Goal: Task Accomplishment & Management: Use online tool/utility

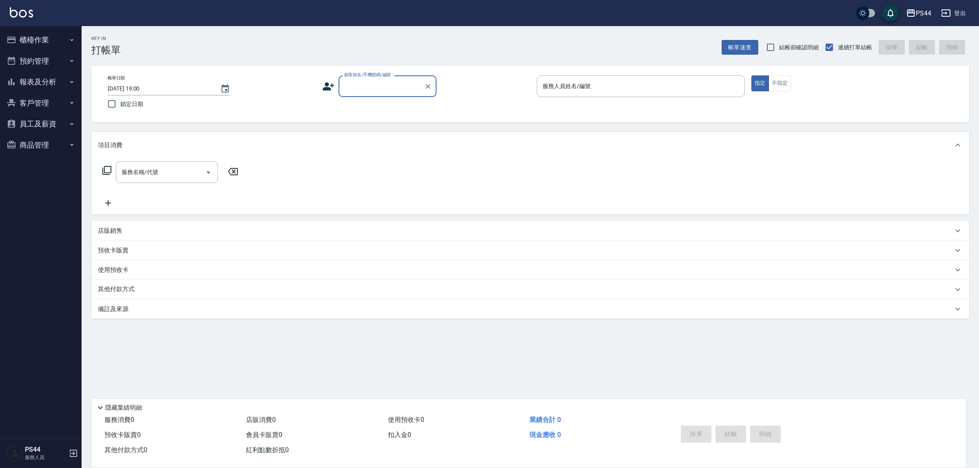
drag, startPoint x: 575, startPoint y: 3, endPoint x: 408, endPoint y: 84, distance: 185.1
click at [411, 84] on input "顧客姓名/手機號碼/編號" at bounding box center [381, 86] width 78 height 14
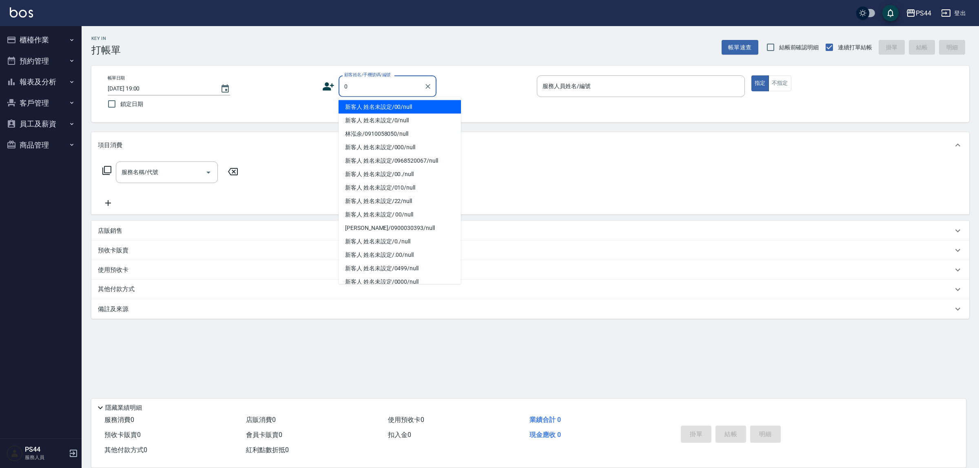
type input "新客人 姓名未設定/00/null"
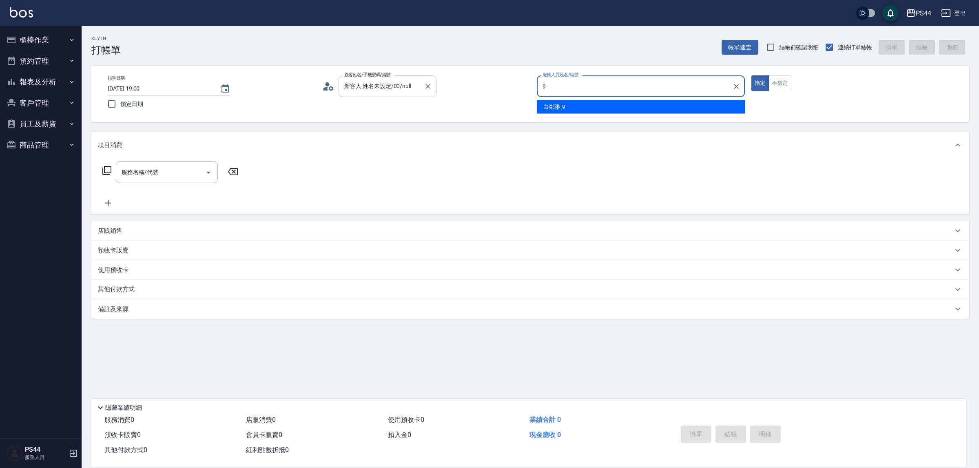
type input "白鄰琳-9"
type button "true"
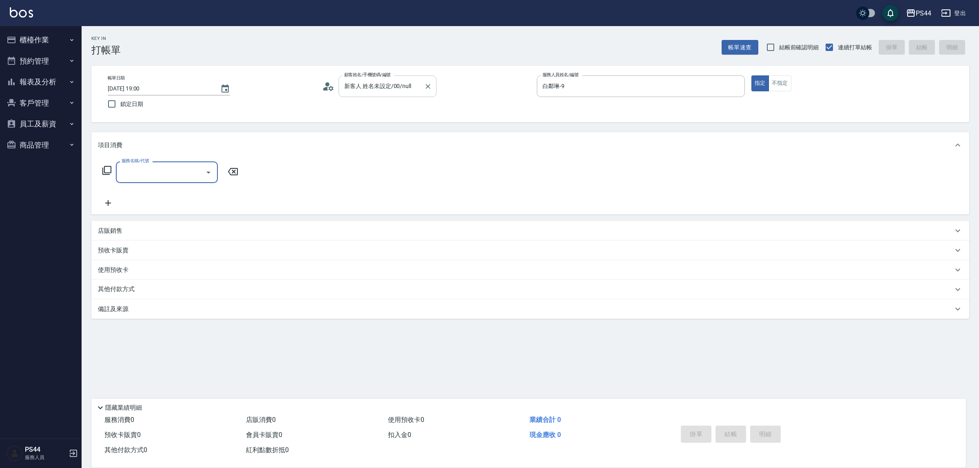
type input "新客人 姓名未設定/0/null"
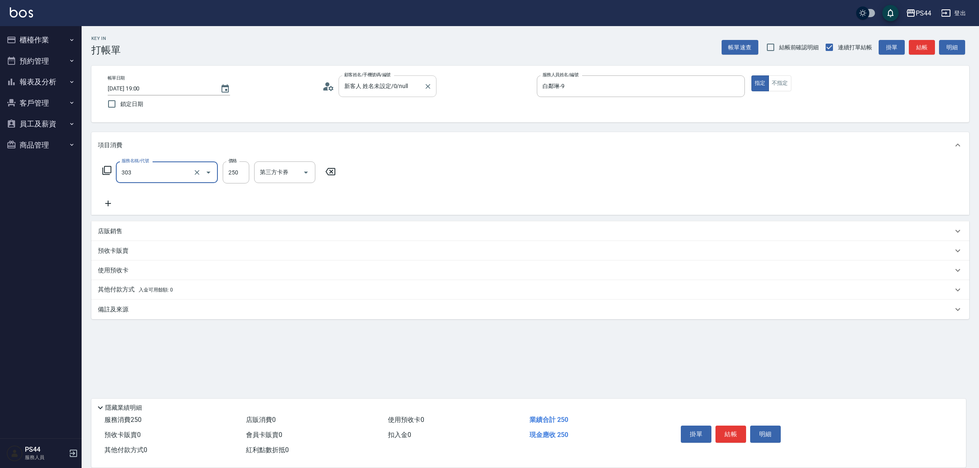
type input "剪髮(303)"
type input "儲值卡"
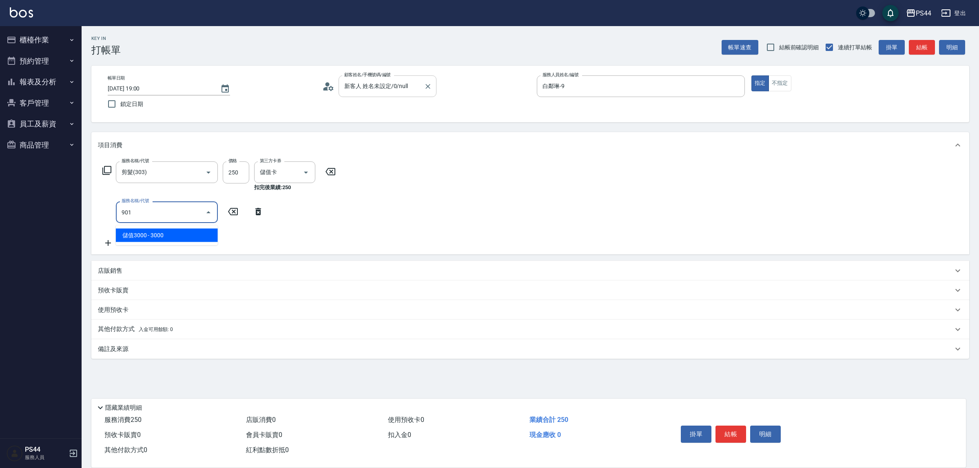
type input "儲值3000(901)"
type input "150"
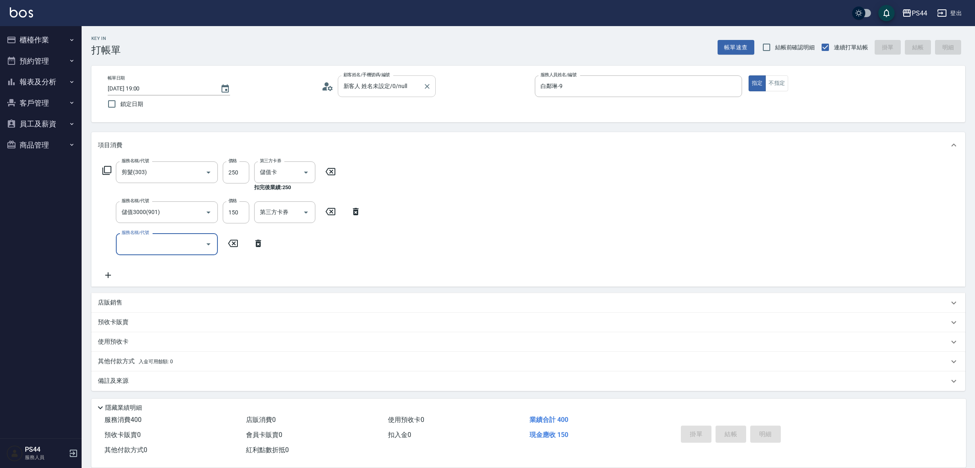
type input "[DATE] 21:36"
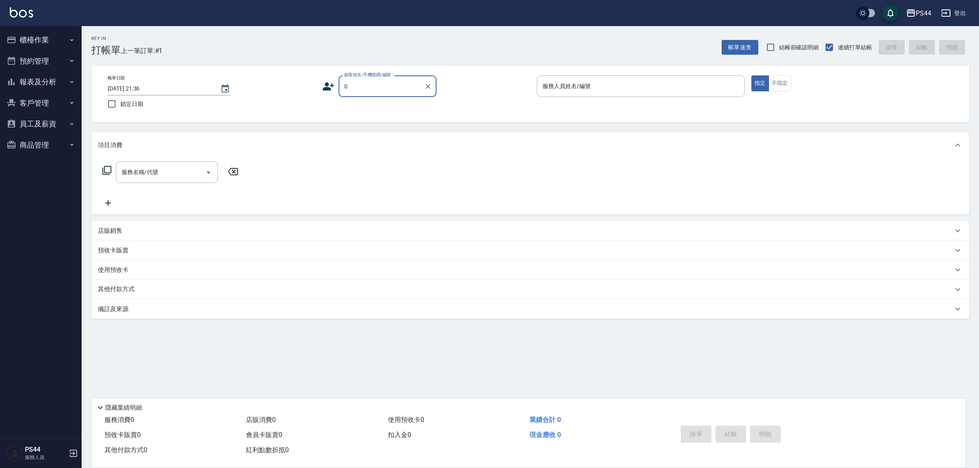
type input "新客人 姓名未設定/00/null"
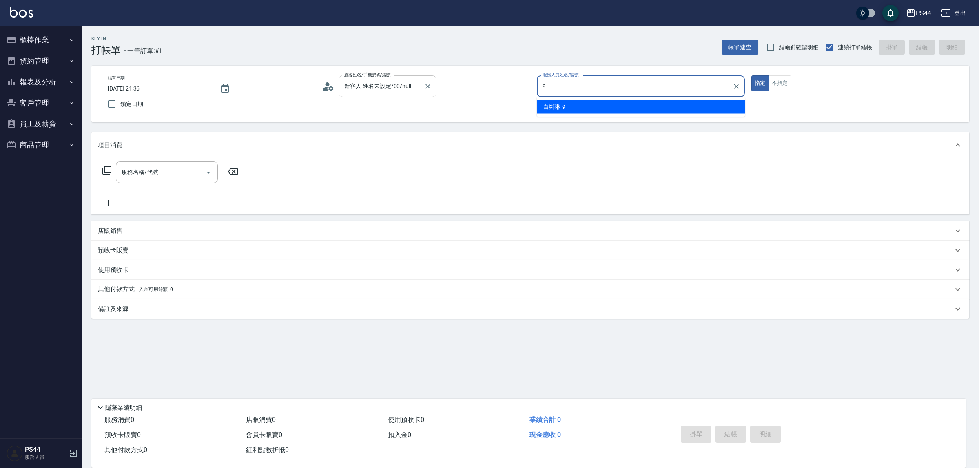
type input "白鄰琳-9"
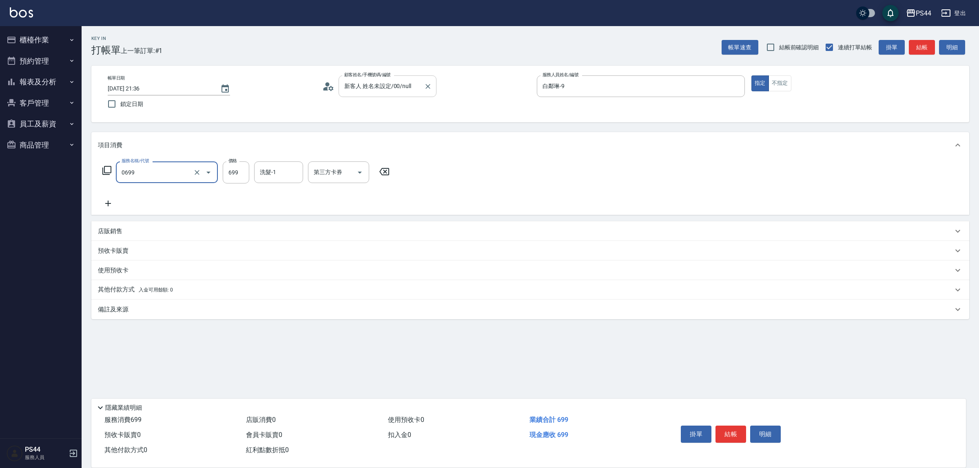
type input "精油SPA(0699)"
type input "王姵眙-37"
type input "儲值卡"
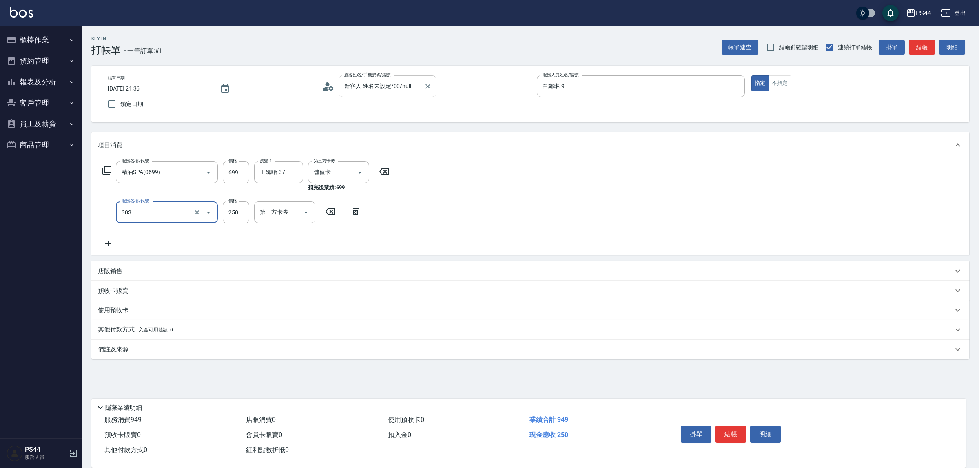
type input "剪髮(303)"
type input "儲值卡"
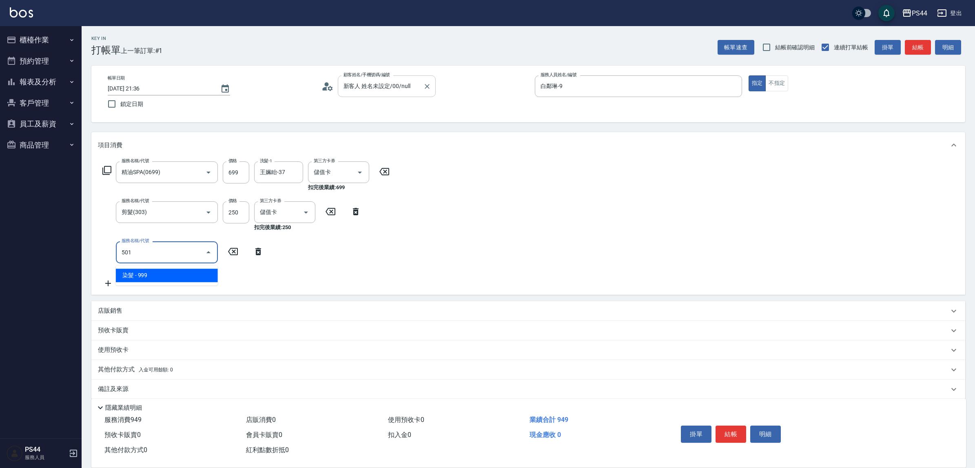
type input "染髮(501)"
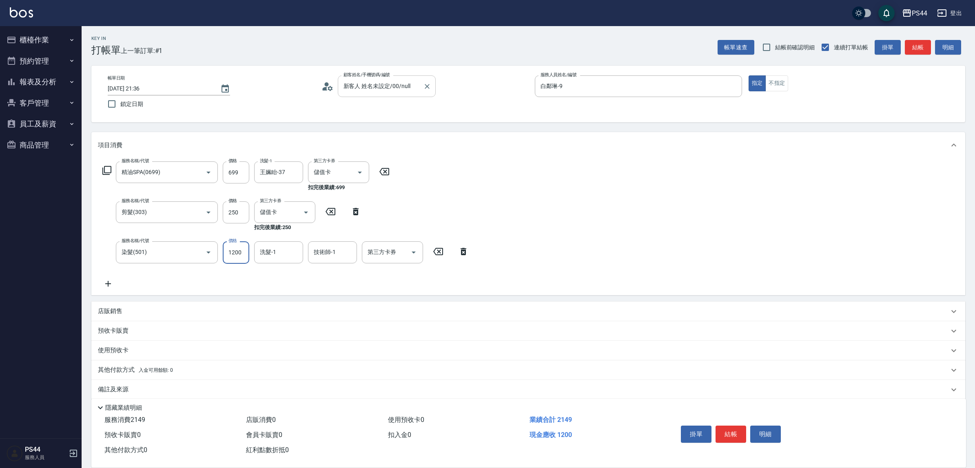
type input "1200"
type input "王姵眙-37"
type input "儲值卡"
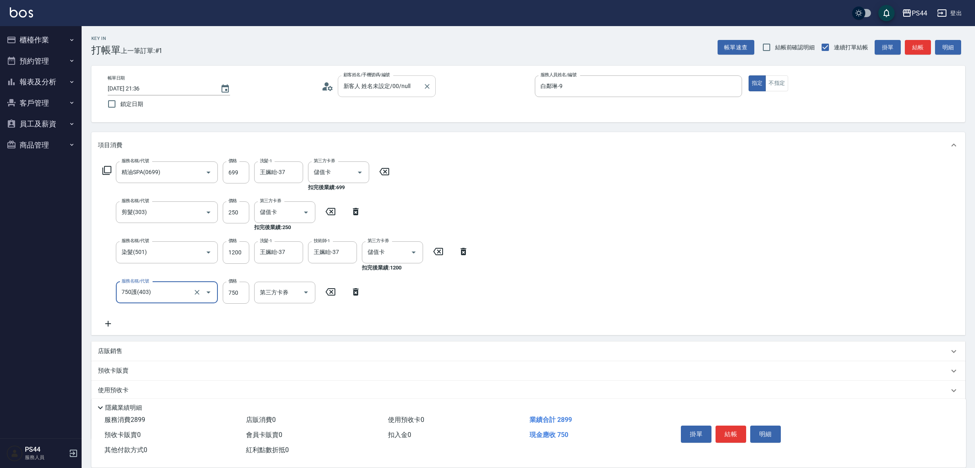
type input "750護(403)"
type input "王姵眙-37"
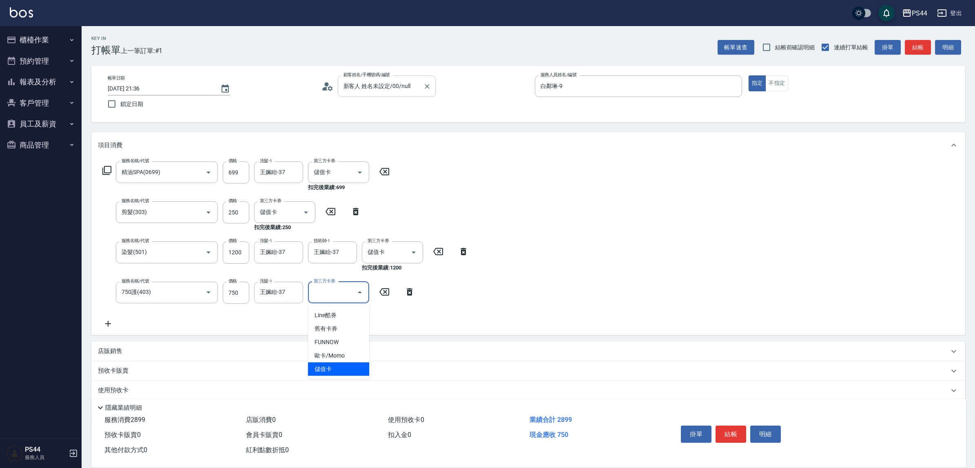
type input "儲值卡"
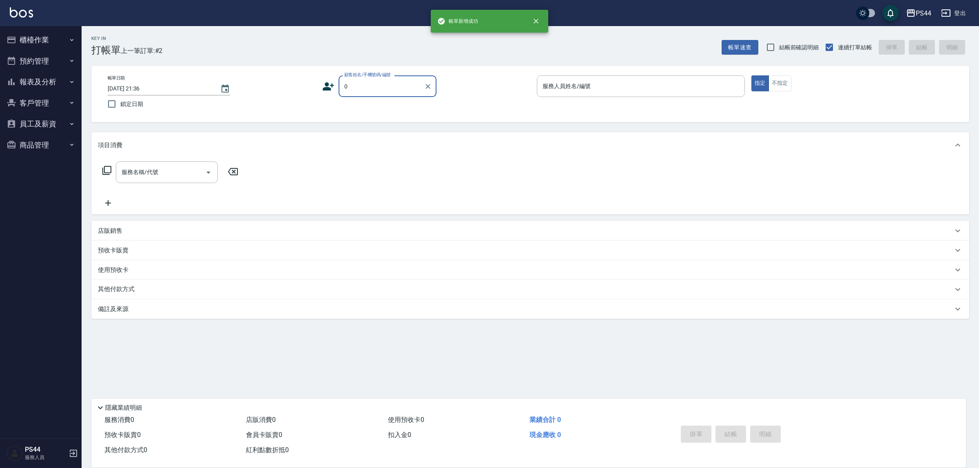
type input "新客人 姓名未設定/00/null"
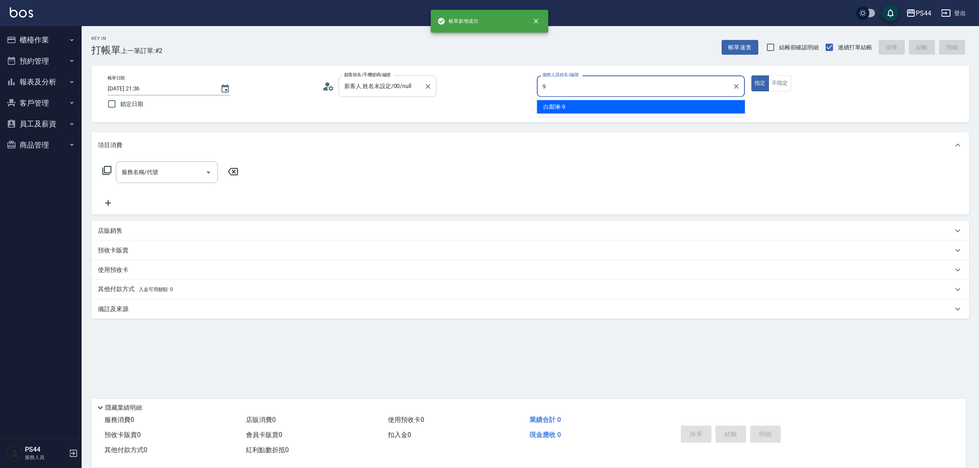
type input "白鄰琳-9"
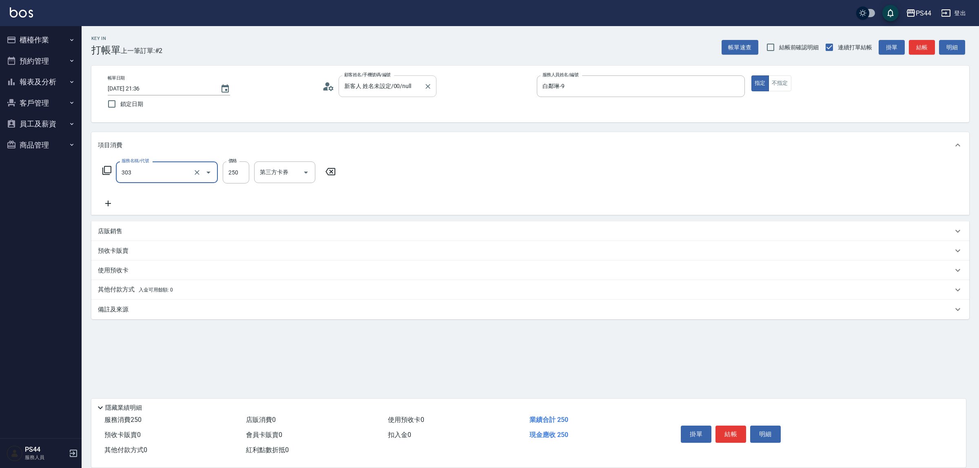
type input "剪髮(303)"
type input "儲值卡"
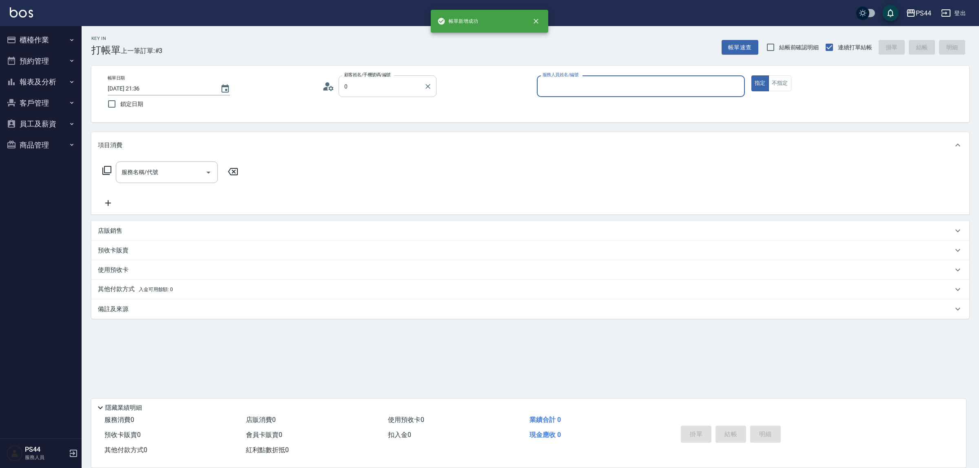
type input "新客人 姓名未設定/00/null"
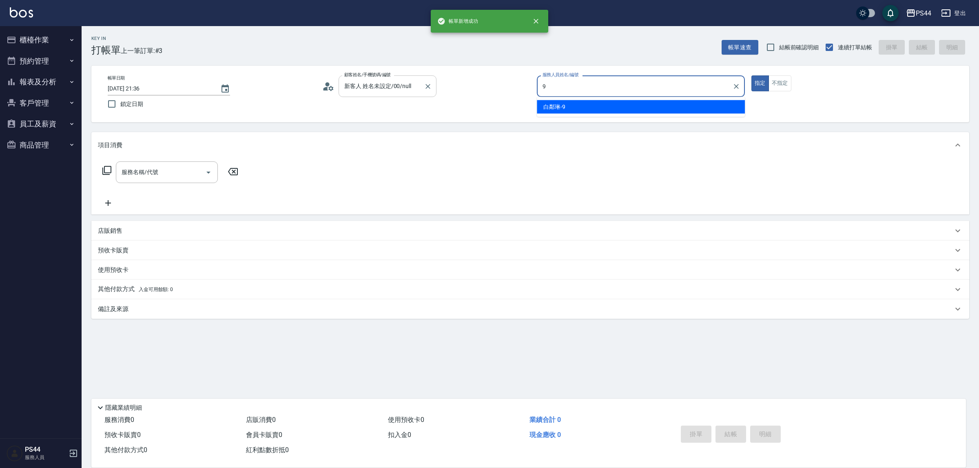
type input "白鄰琳-9"
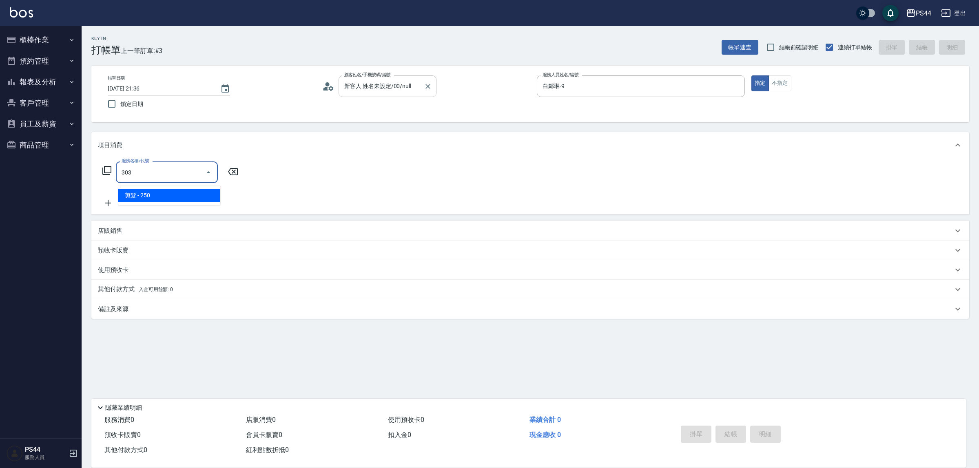
type input "剪髮(303)"
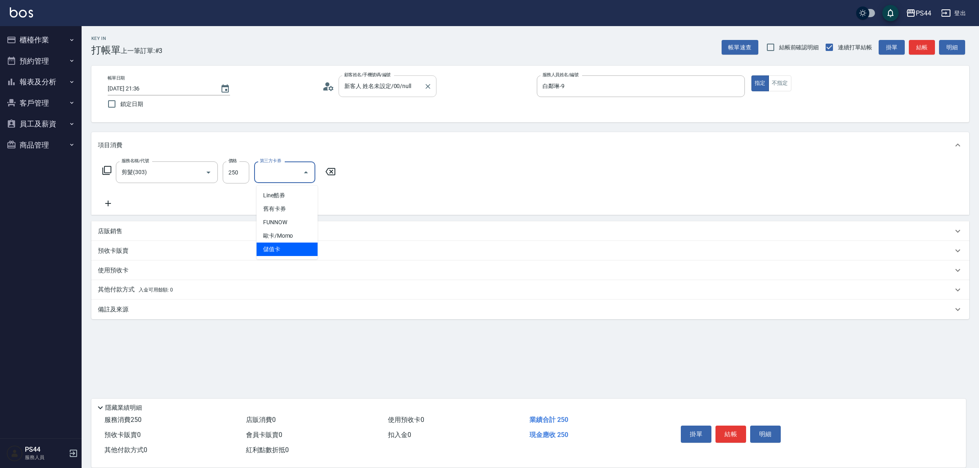
type input "儲值卡"
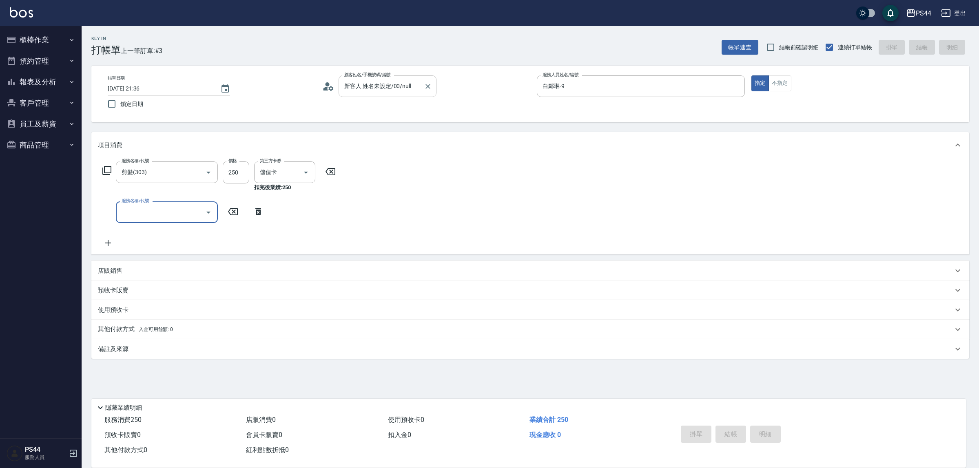
type input "[DATE] 21:37"
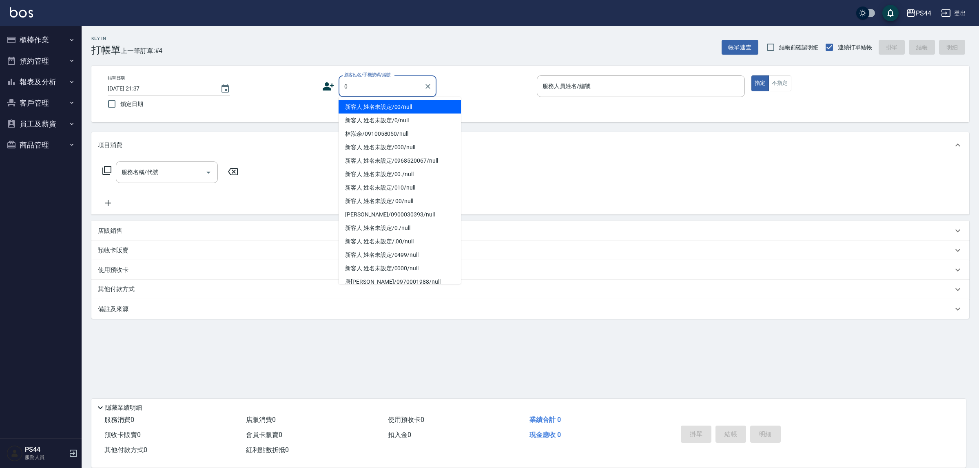
type input "新客人 姓名未設定/00/null"
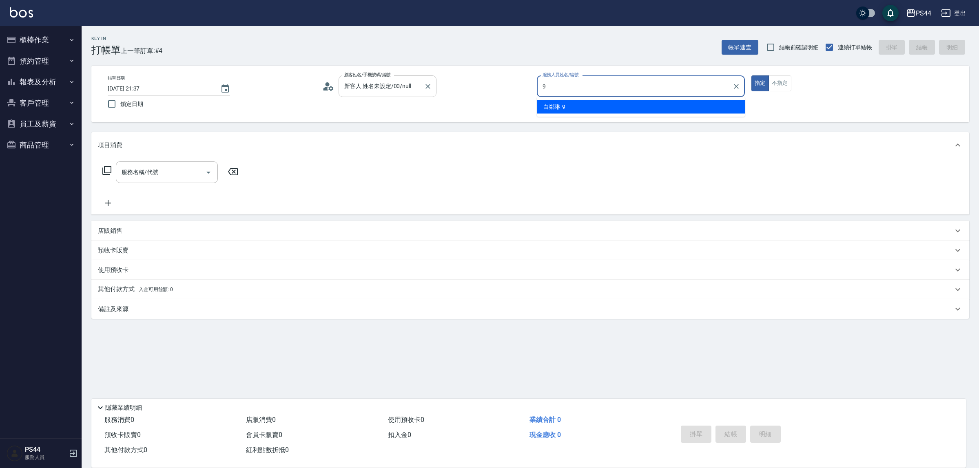
type input "白鄰琳-9"
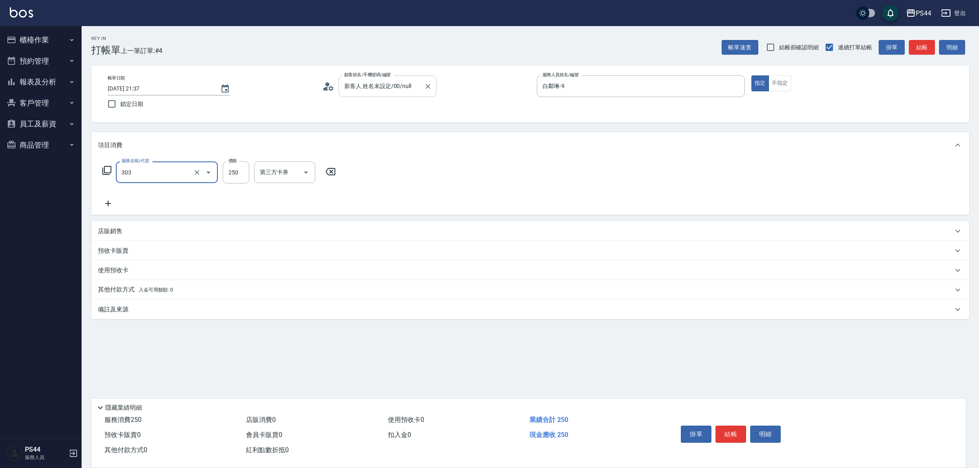
type input "剪髮(303)"
type input "儲值卡"
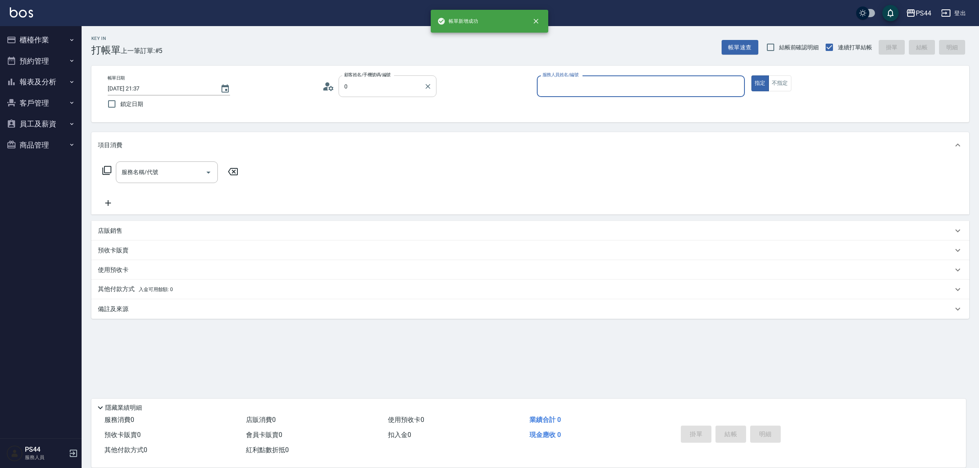
type input "新客人 姓名未設定/00/null"
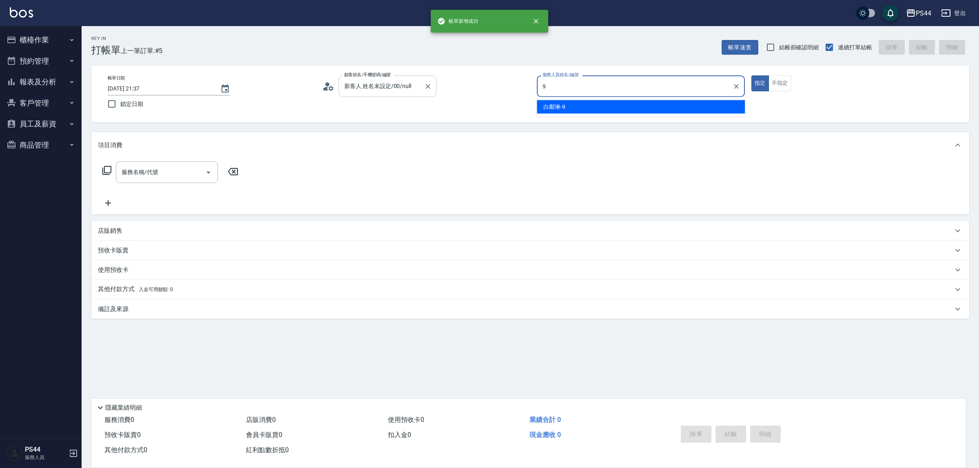
type input "白鄰琳-9"
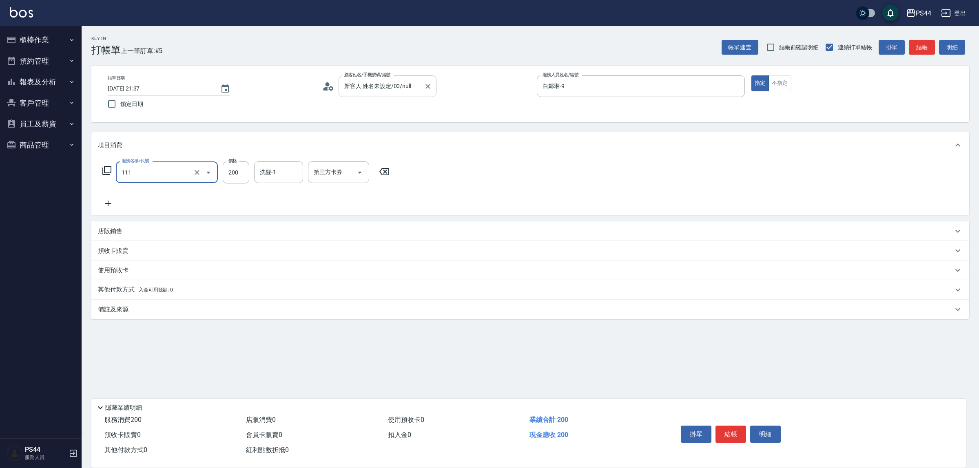
type input "200(111)"
type input "慧星-29"
type input "儲值卡"
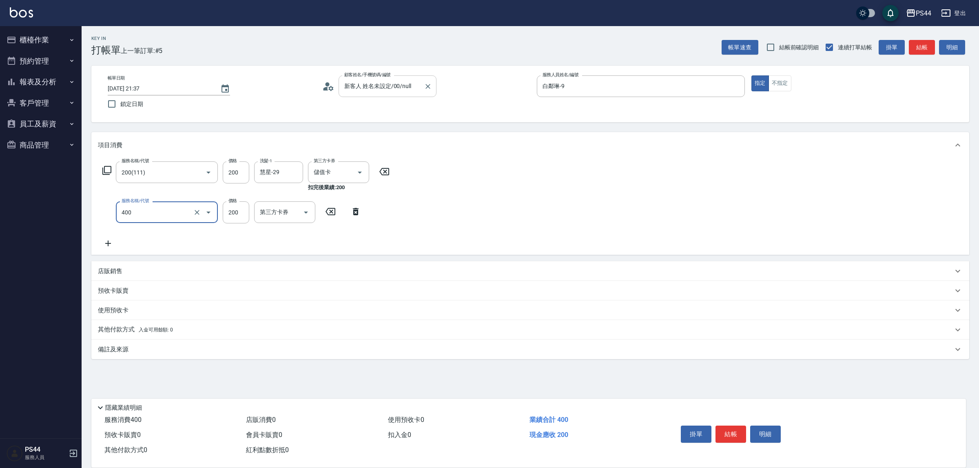
type input "自備護髮(400)"
type input "慧星-29"
type input "儲值卡"
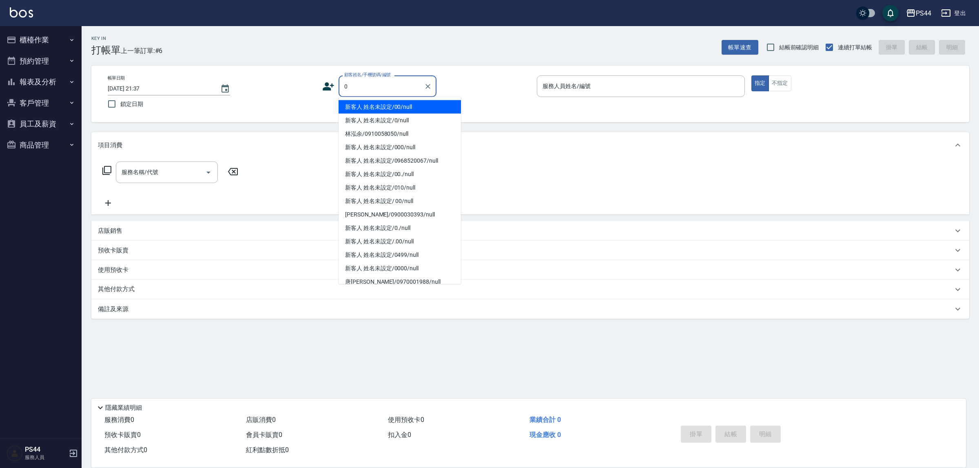
type input "新客人 姓名未設定/00/null"
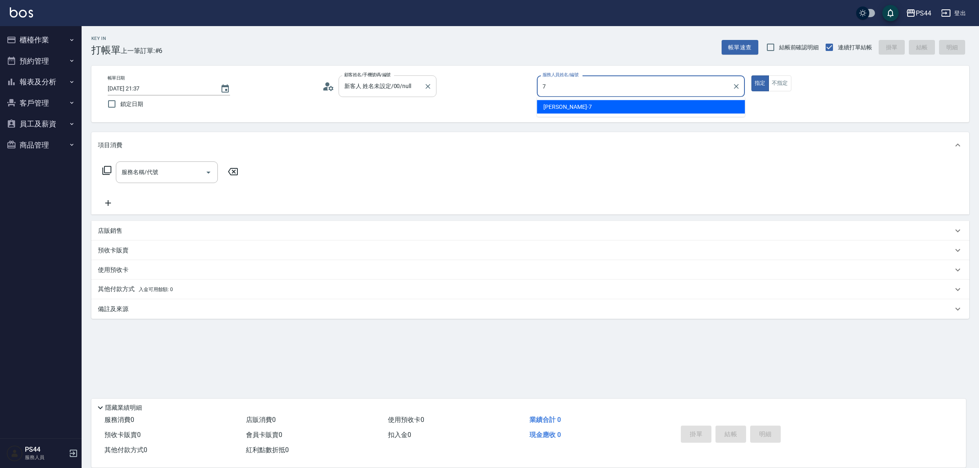
type input "[PERSON_NAME]-7"
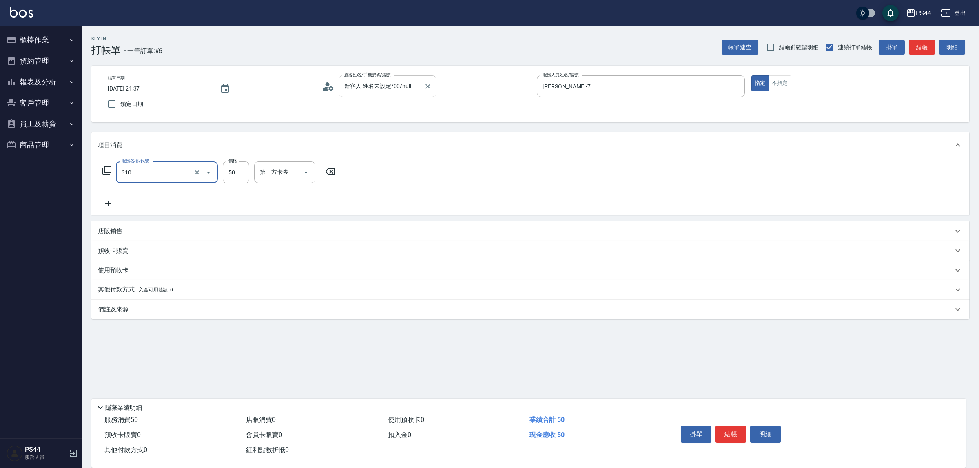
type input "剪瀏海(310)"
type input "儲值卡"
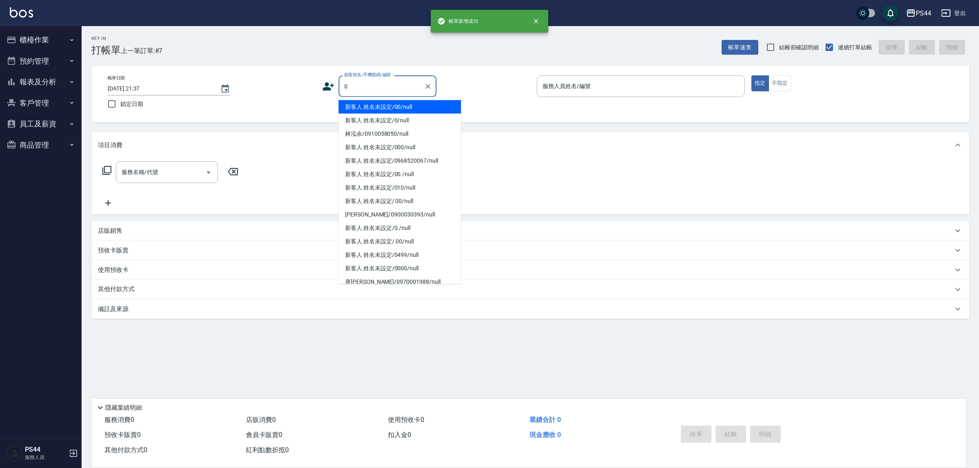
type input "新客人 姓名未設定/00/null"
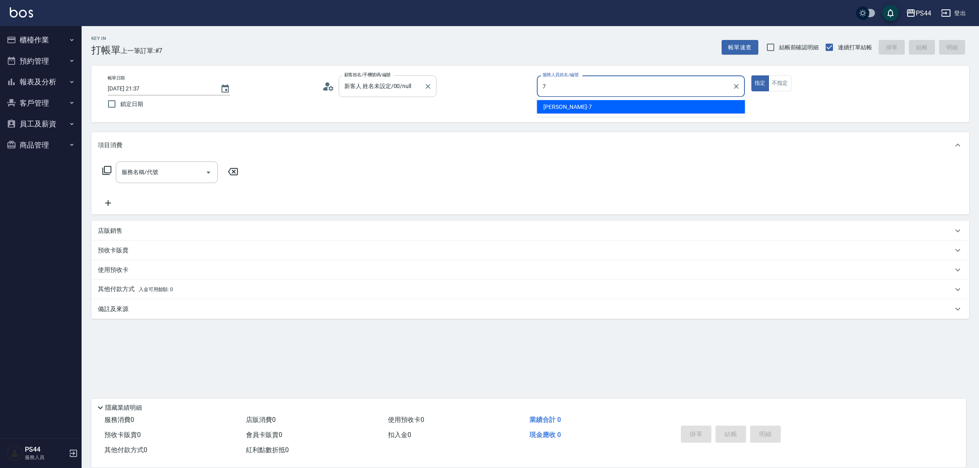
type input "[PERSON_NAME]-7"
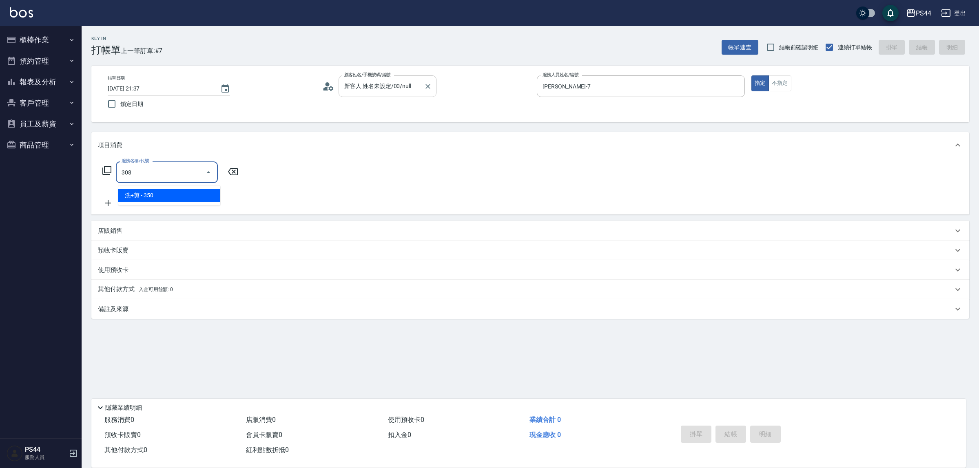
type input "洗+剪(308)"
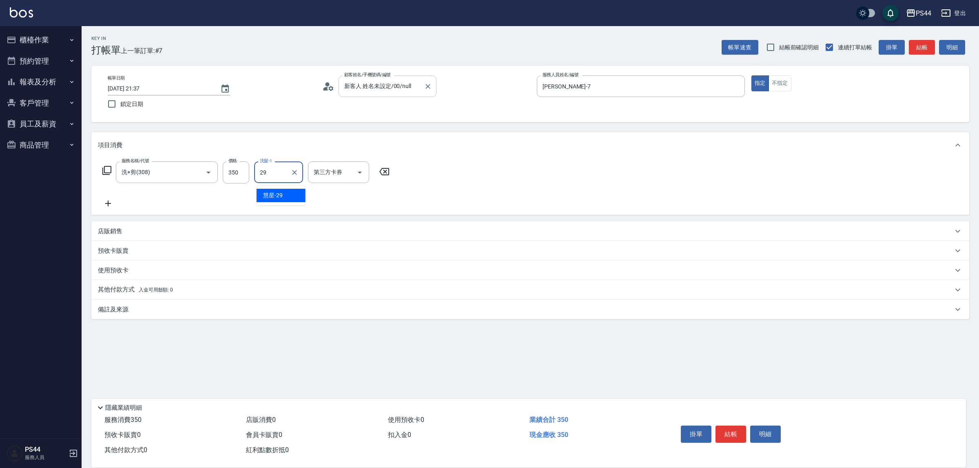
type input "慧星-29"
type input "儲值卡"
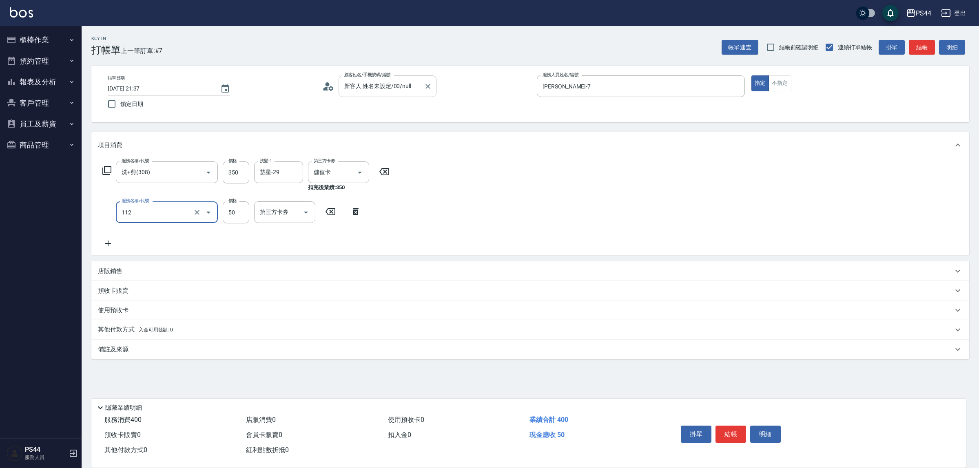
type input "精油50(112)"
type input "慧星-29"
type input "儲值卡"
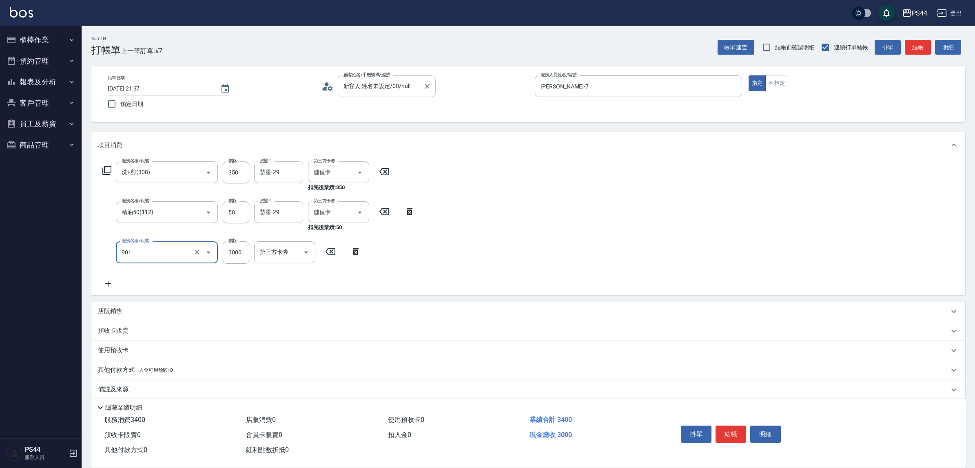
type input "儲值3000(901)"
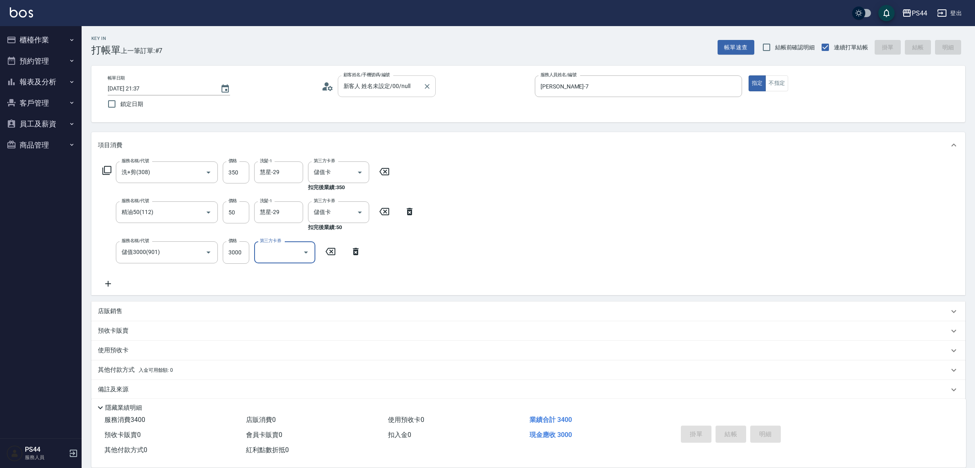
type input "[DATE] 21:38"
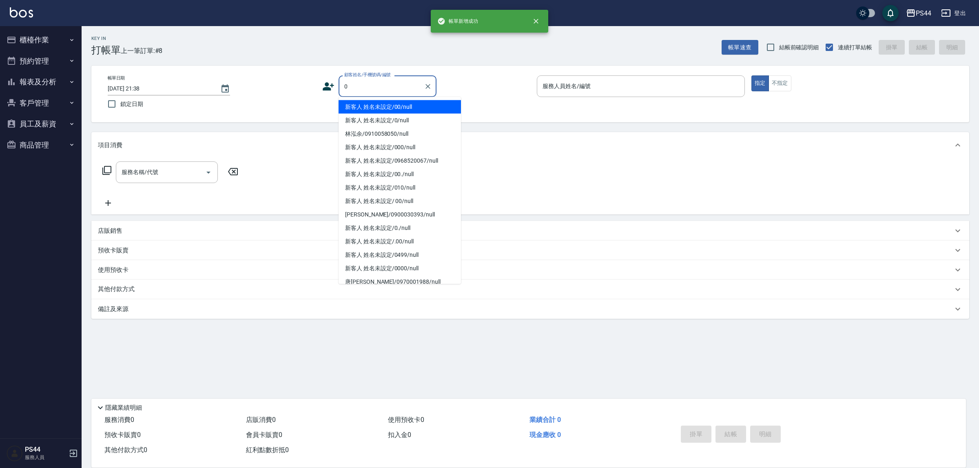
type input "新客人 姓名未設定/00/null"
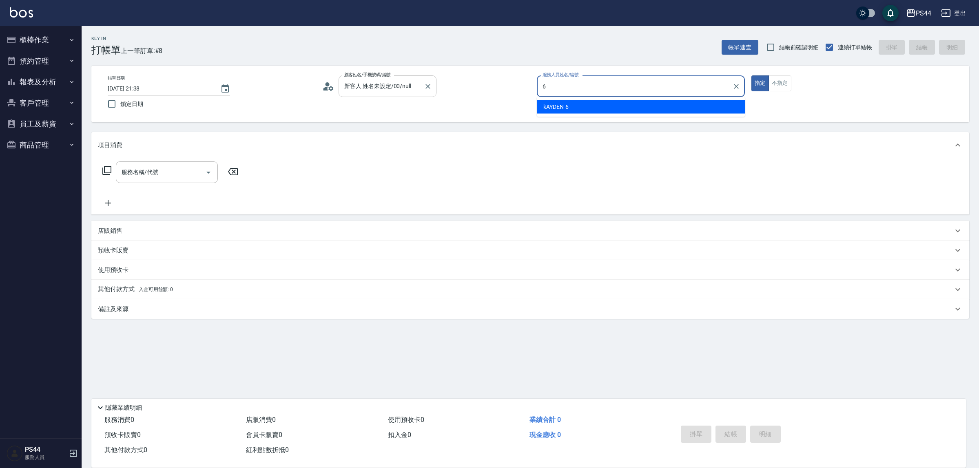
type input "kAYDEN-6"
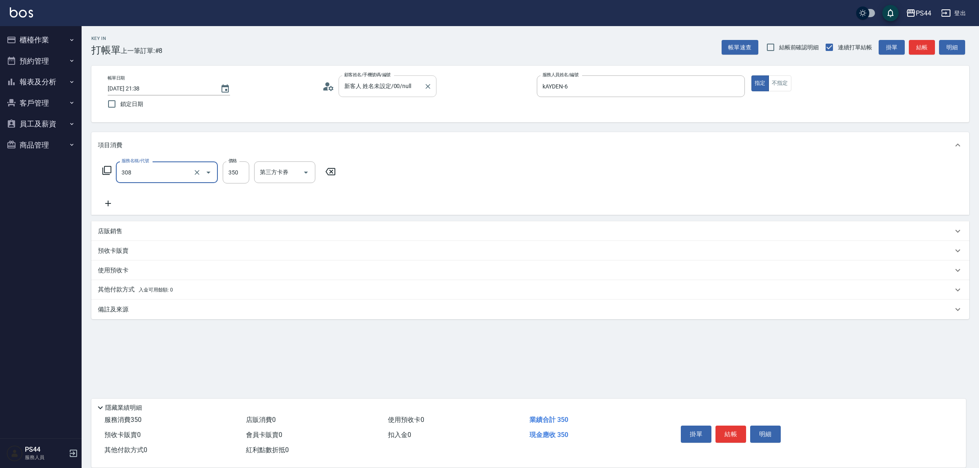
type input "洗+剪(308)"
type input "kAYDEN-6"
type input "儲值卡"
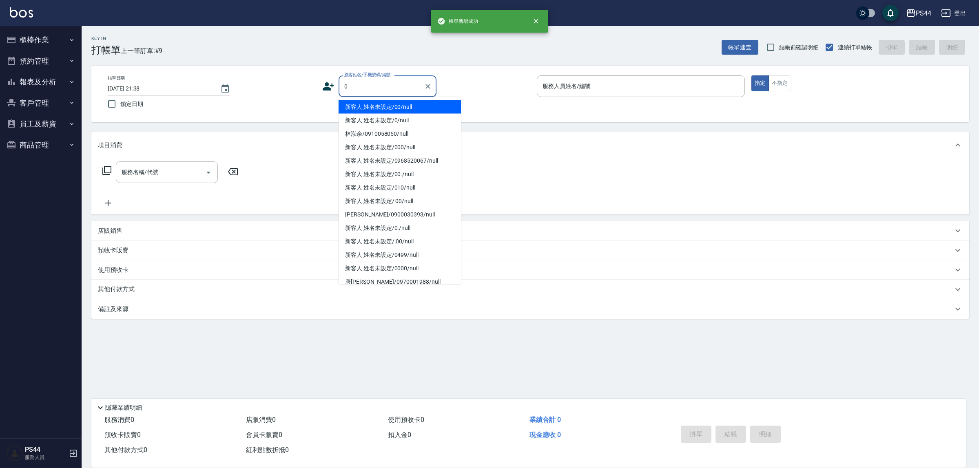
type input "新客人 姓名未設定/00/null"
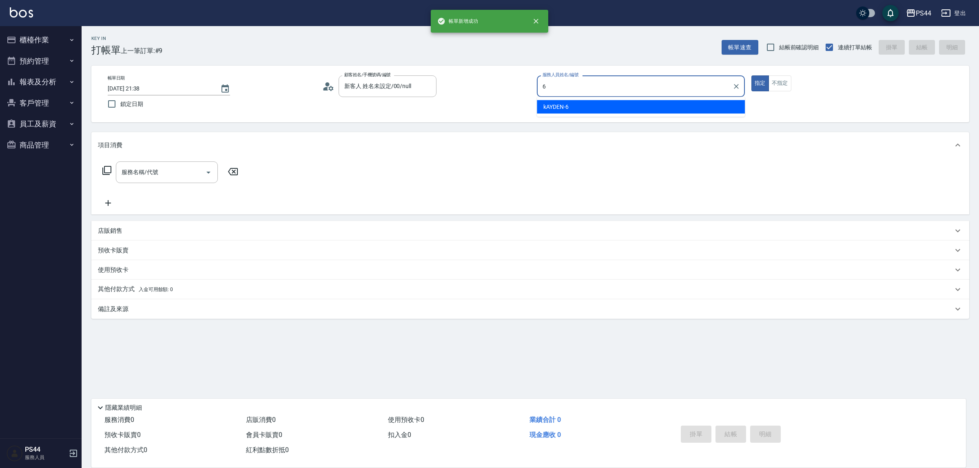
type input "kAYDEN-6"
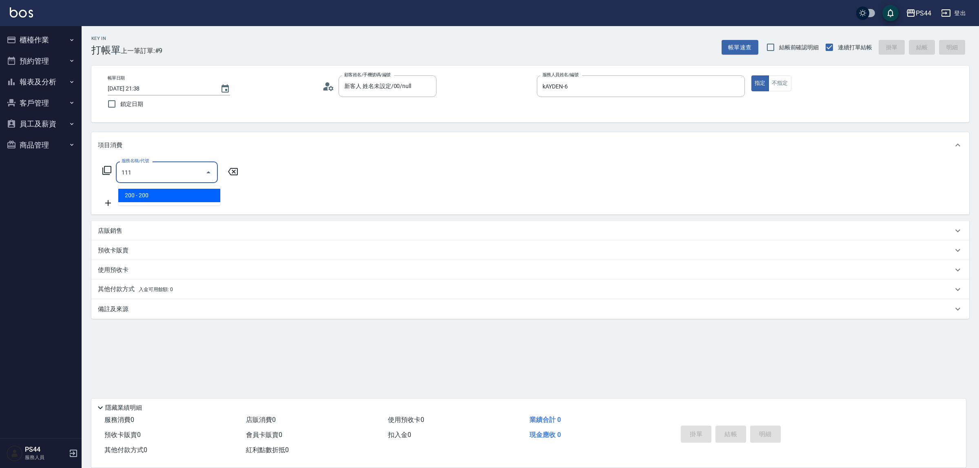
type input "200(111)"
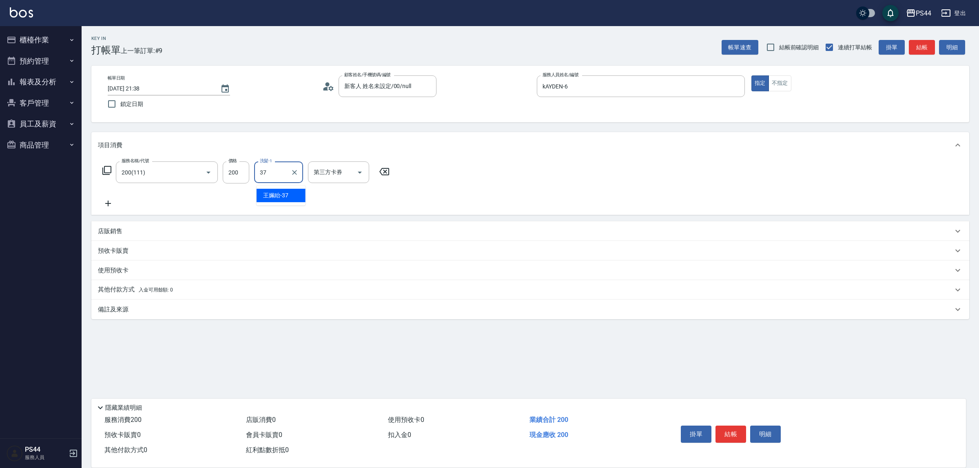
type input "王姵眙-37"
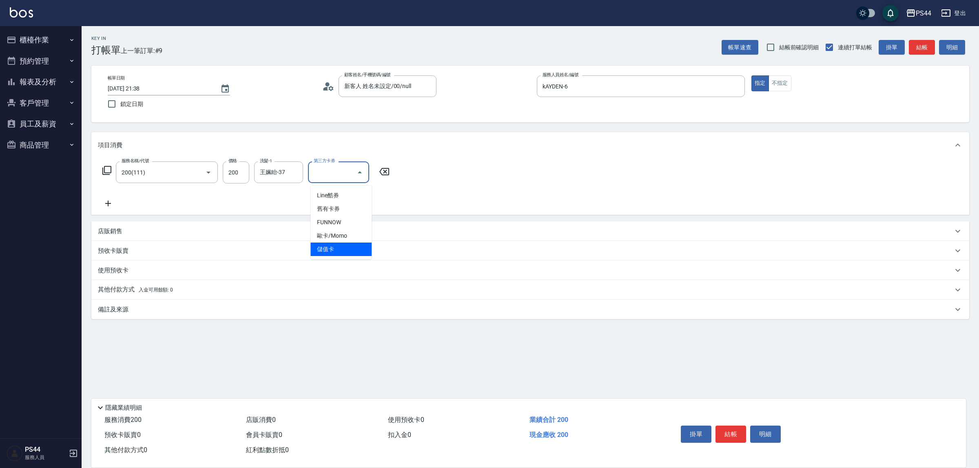
type input "儲值卡"
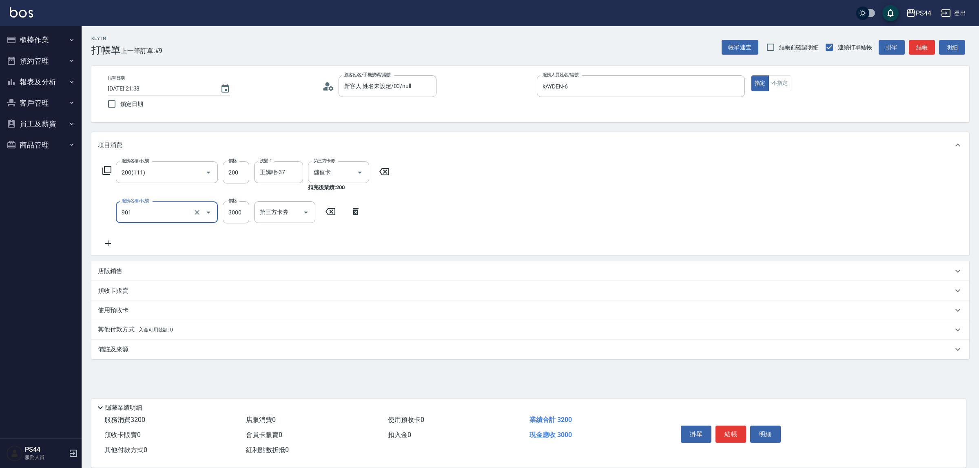
type input "儲值3000(901)"
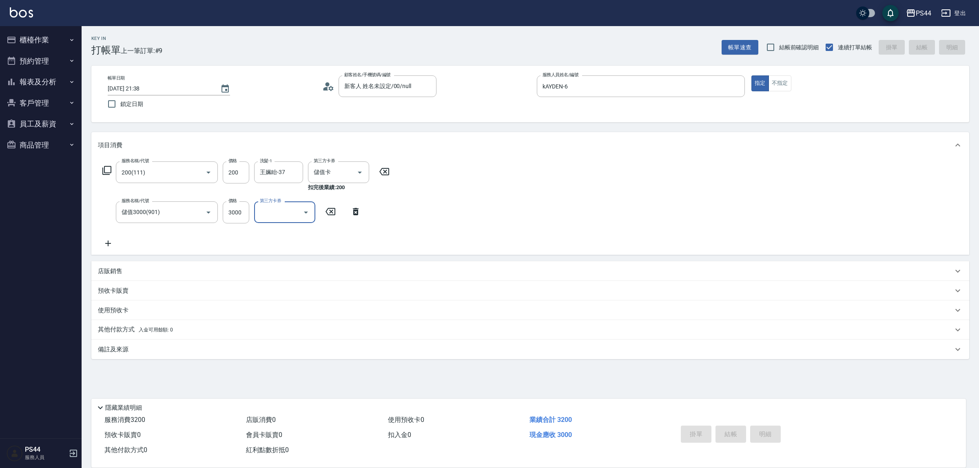
type input "[DATE] 21:39"
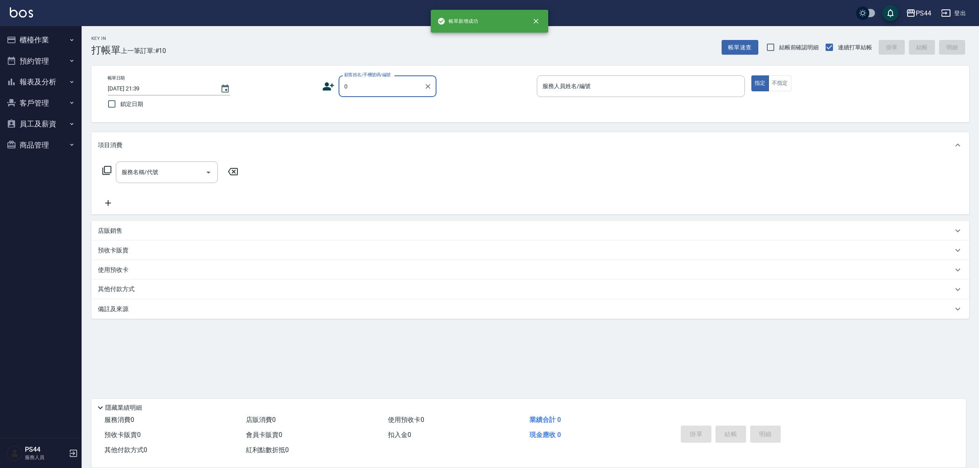
type input "新客人 姓名未設定/00/null"
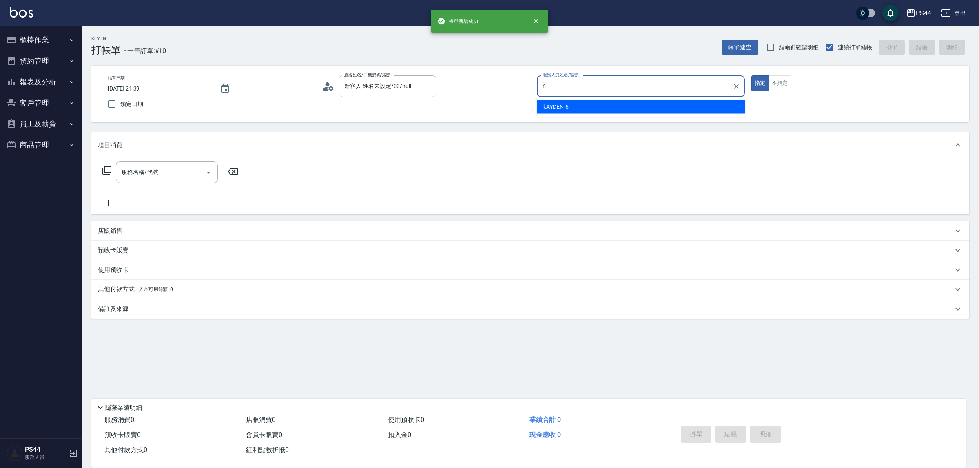
type input "kAYDEN-6"
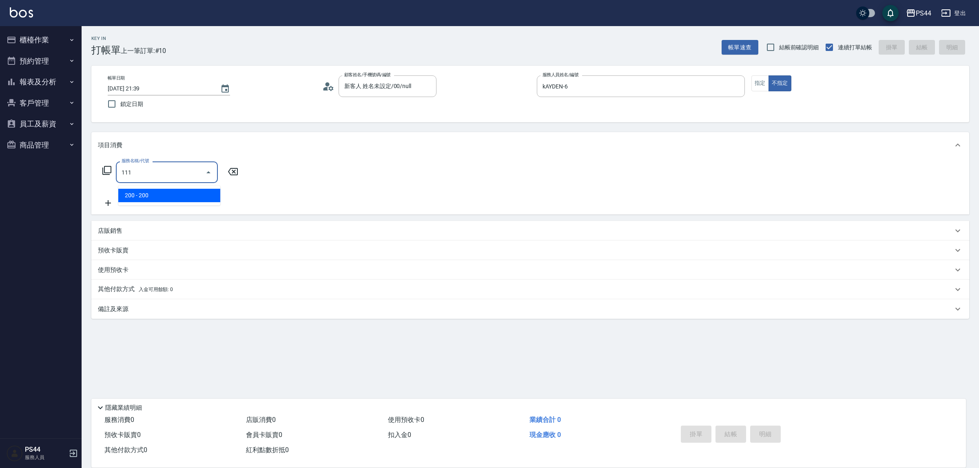
type input "200(111)"
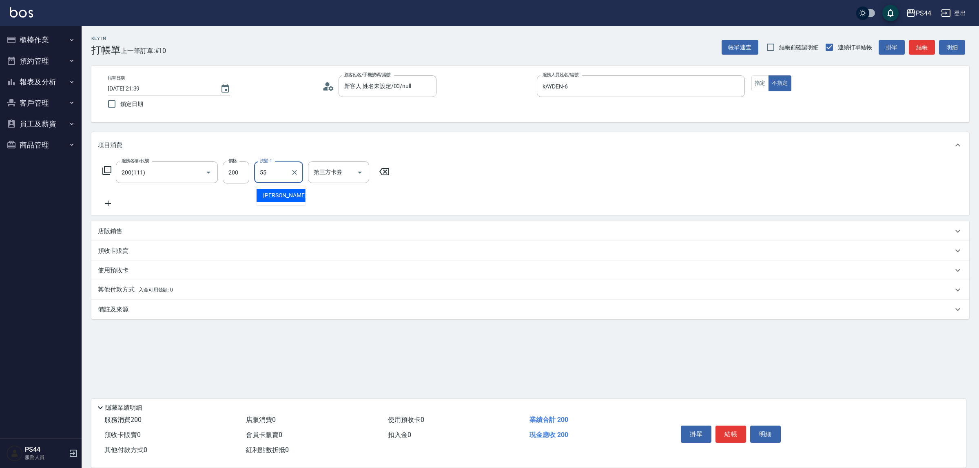
type input "[PERSON_NAME]-55"
type input "儲值卡"
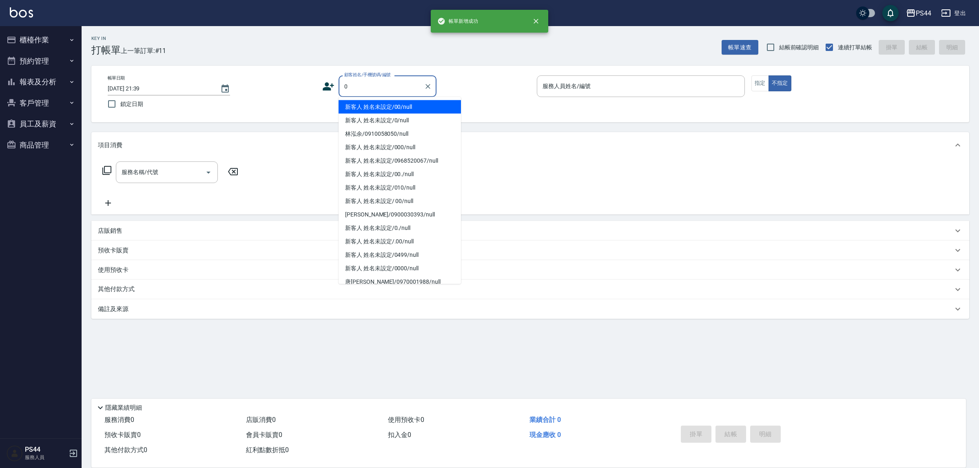
type input "新客人 姓名未設定/00/null"
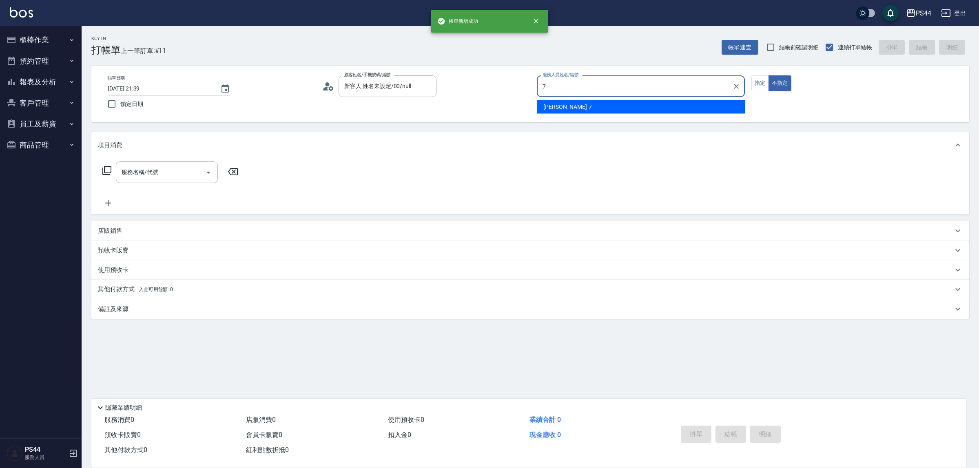
type input "[PERSON_NAME]-7"
type button "false"
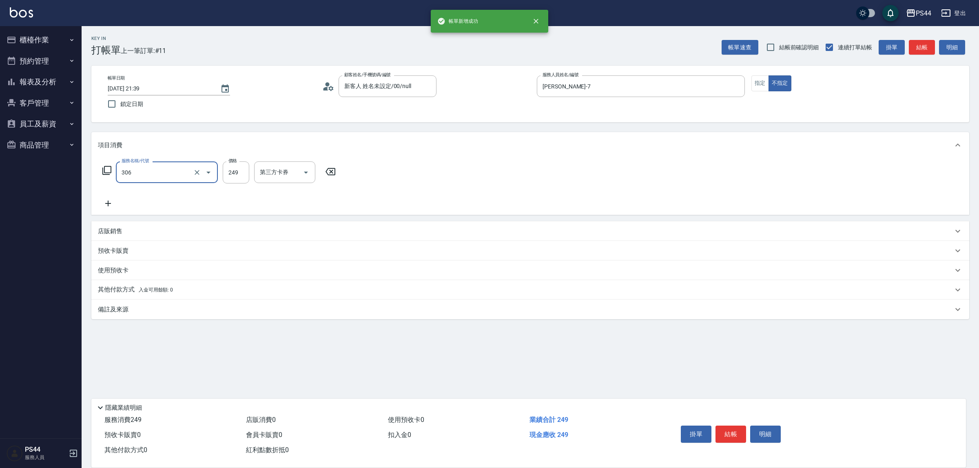
type input "剪髮(306)"
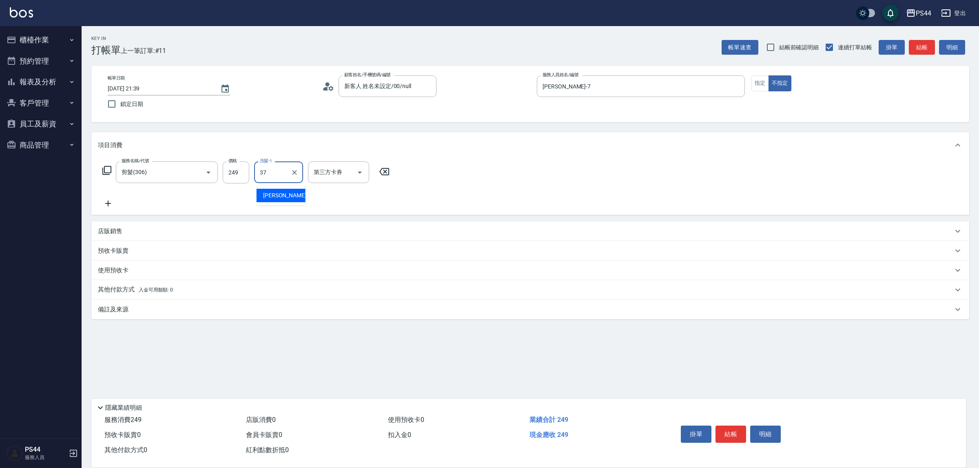
type input "王姵眙-37"
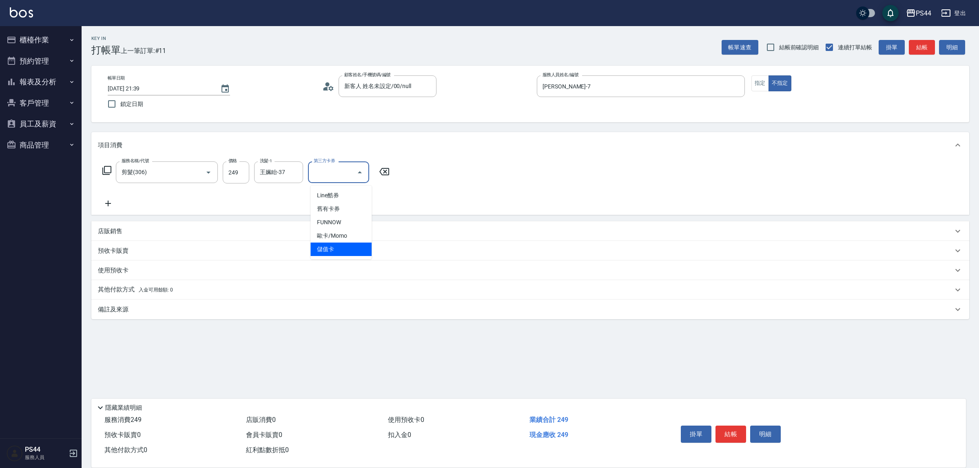
type input "儲值卡"
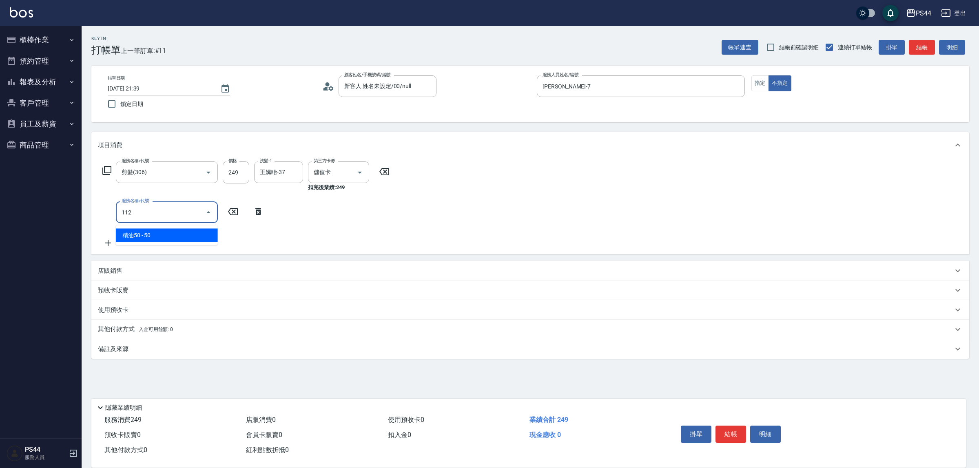
type input "精油50(112)"
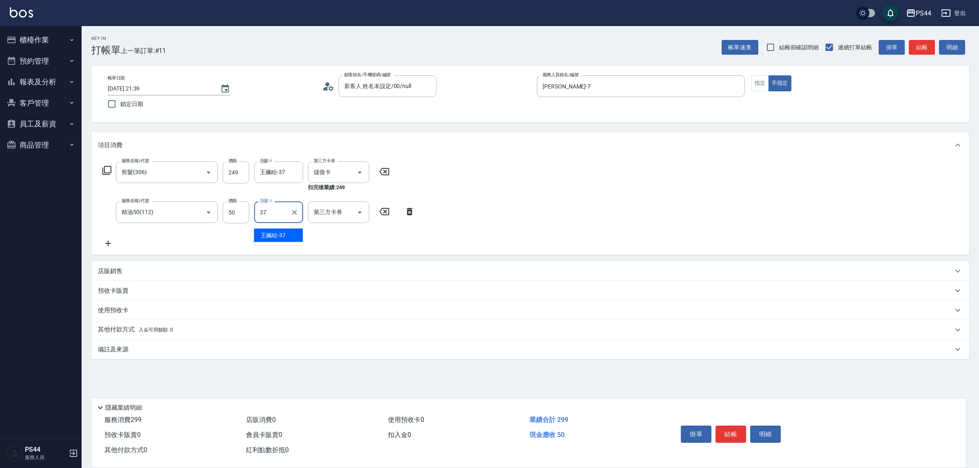
type input "王姵眙-37"
type input "儲值卡"
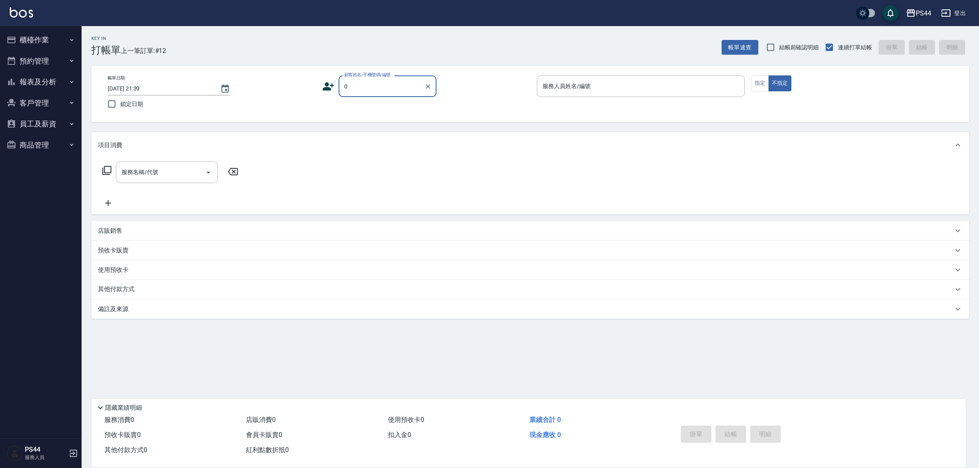
type input "新客人 姓名未設定/00/null"
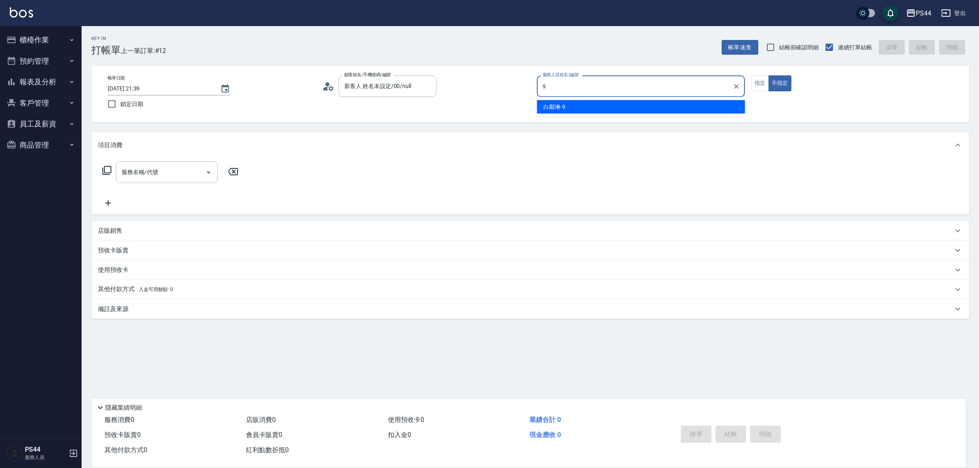
type input "白鄰琳-9"
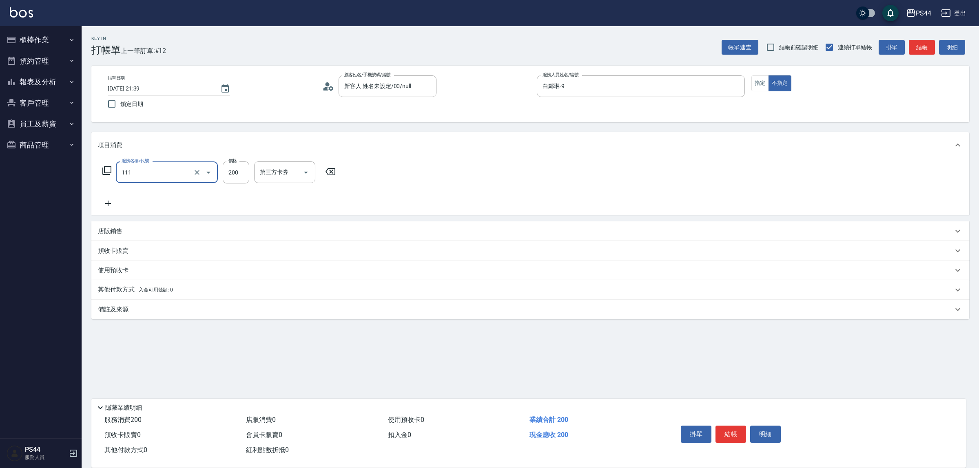
type input "200(111)"
type input "王姵眙-37"
type input "儲值卡"
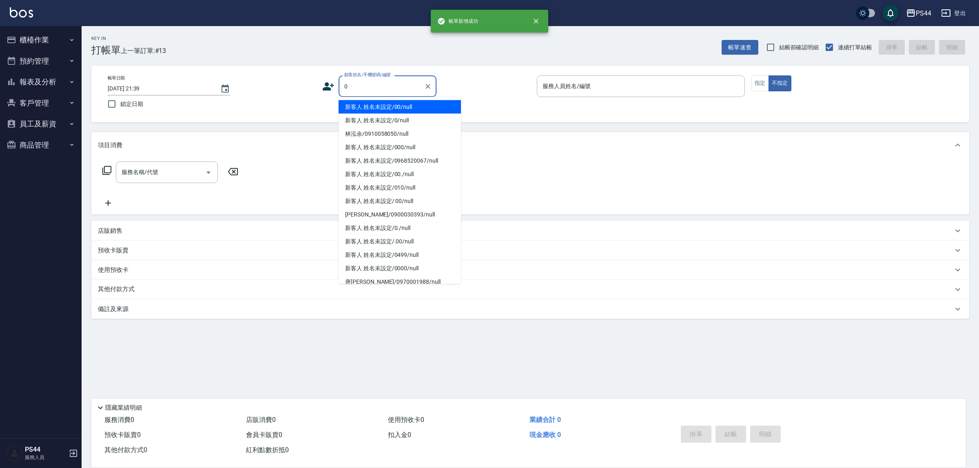
type input "新客人 姓名未設定/00/null"
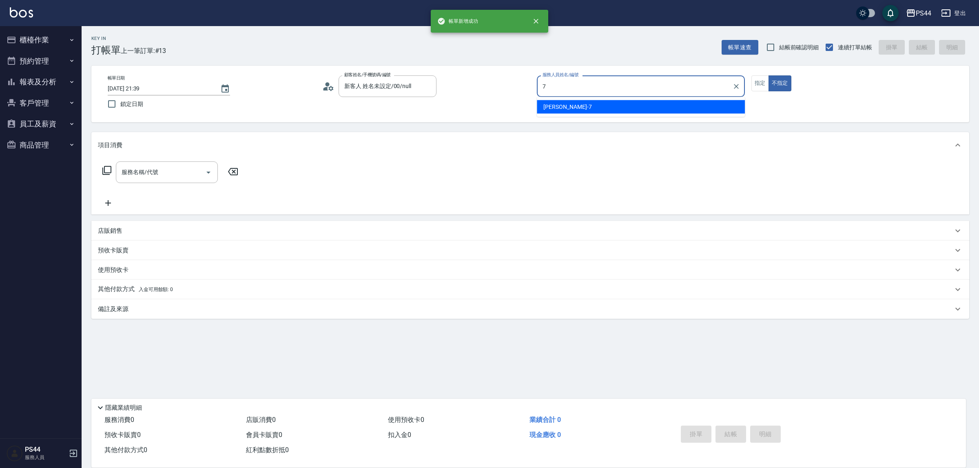
type input "[PERSON_NAME]-7"
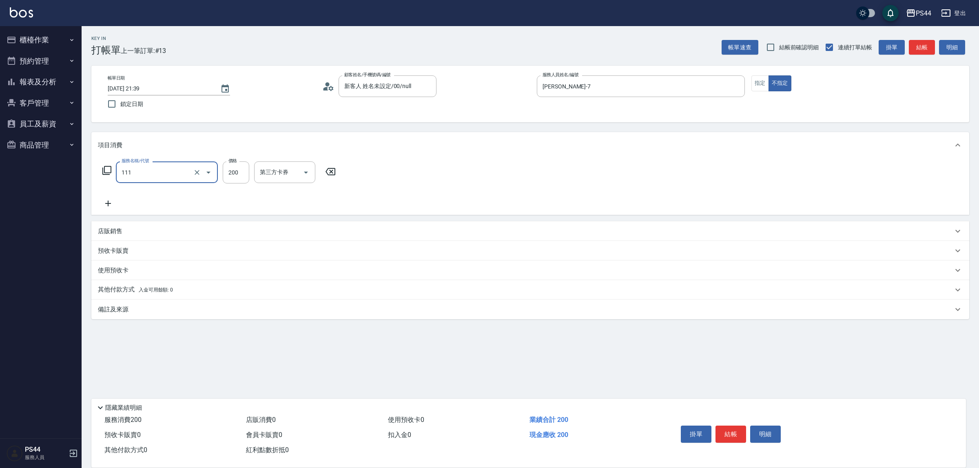
type input "200(111)"
type input "[PERSON_NAME]-55"
type input "儲值卡"
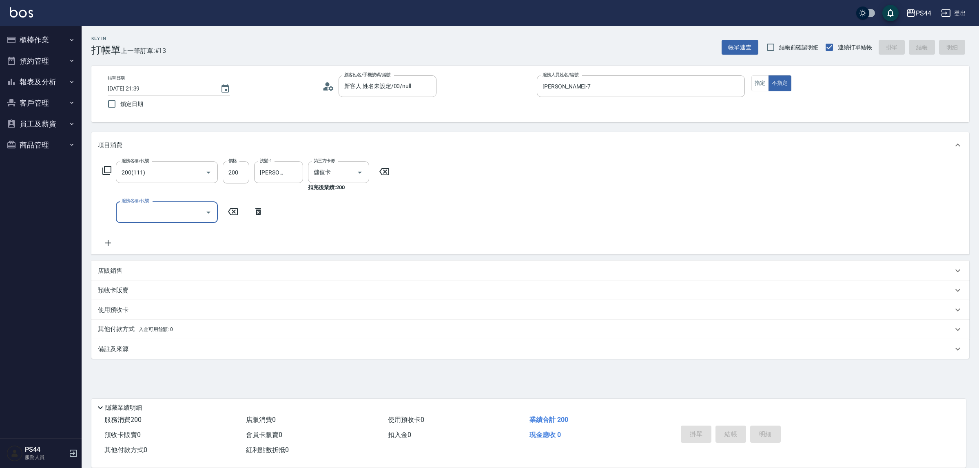
type input "[DATE] 21:40"
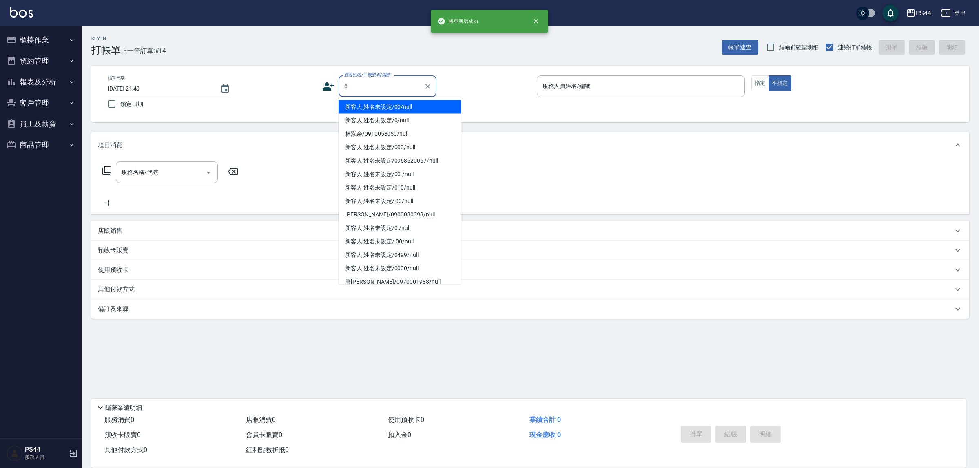
type input "新客人 姓名未設定/00/null"
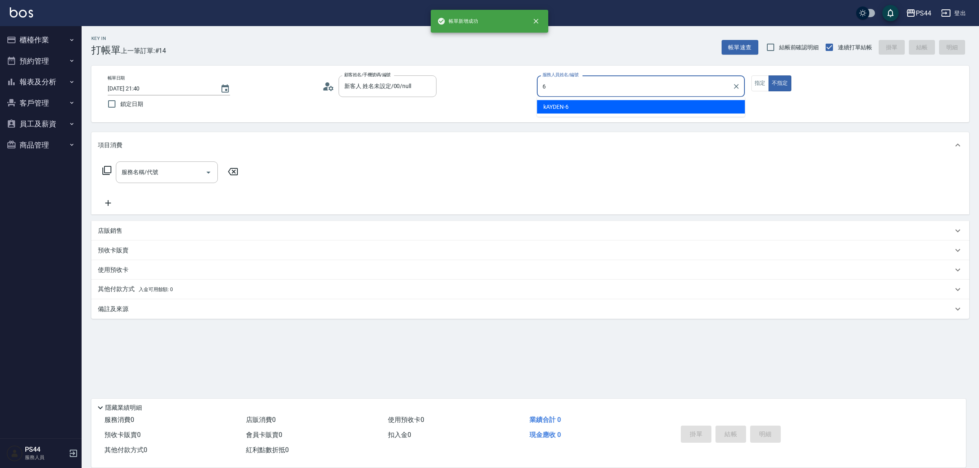
type input "kAYDEN-6"
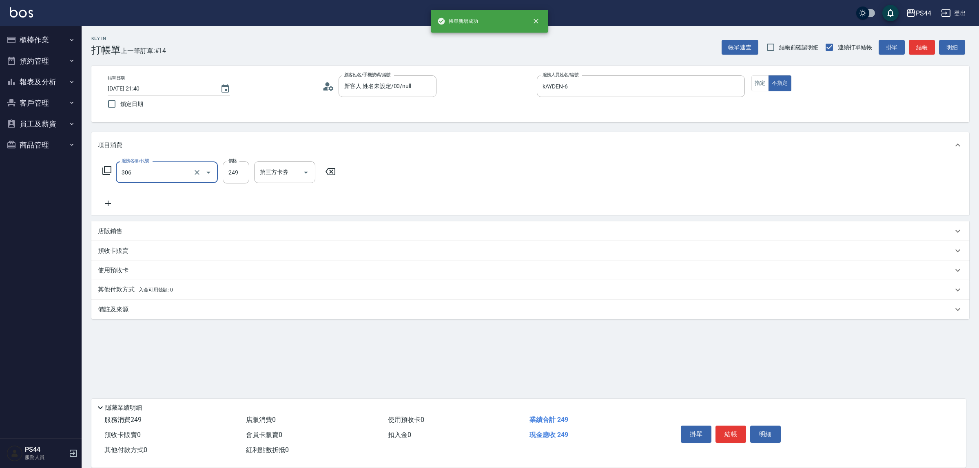
type input "剪髮(306)"
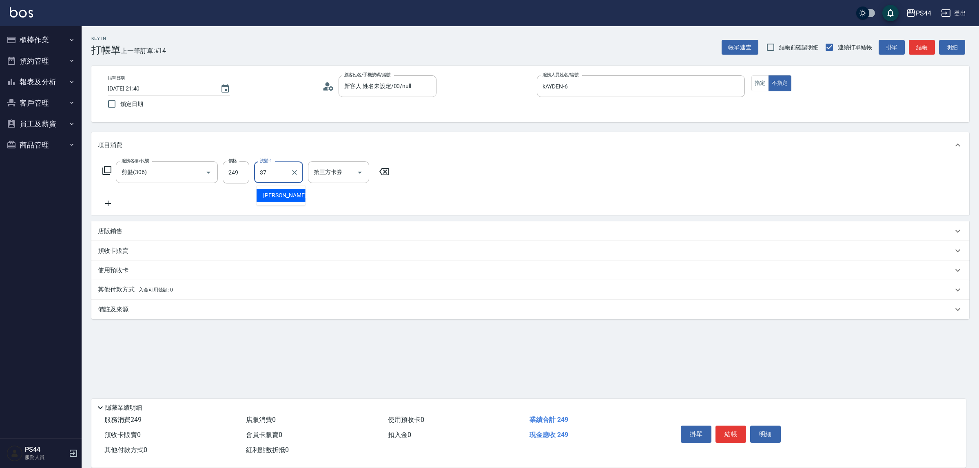
type input "王姵眙-37"
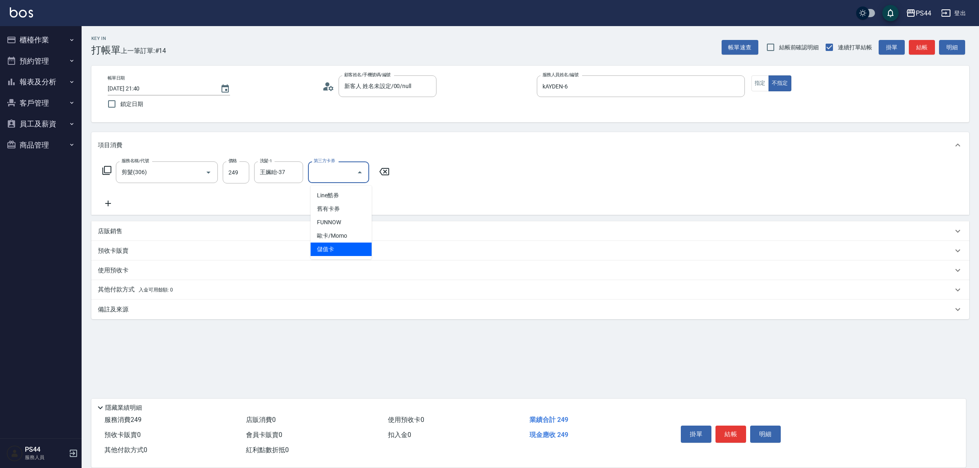
type input "儲值卡"
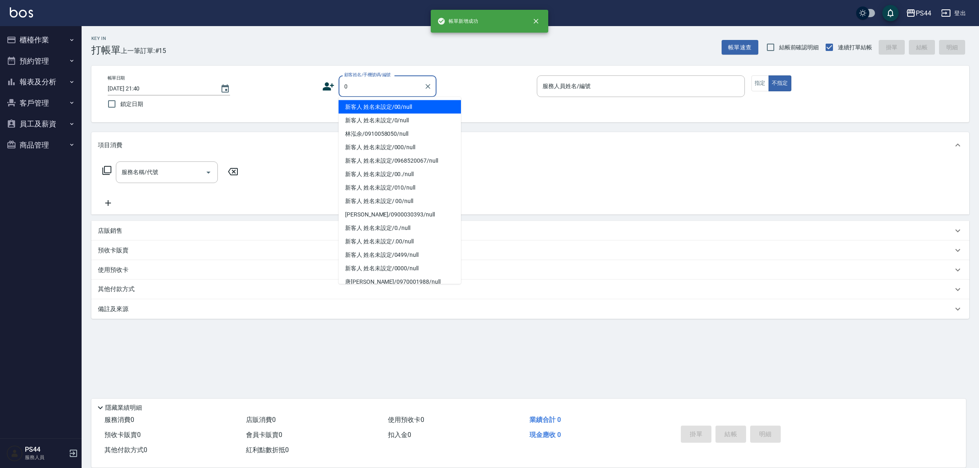
type input "新客人 姓名未設定/00/null"
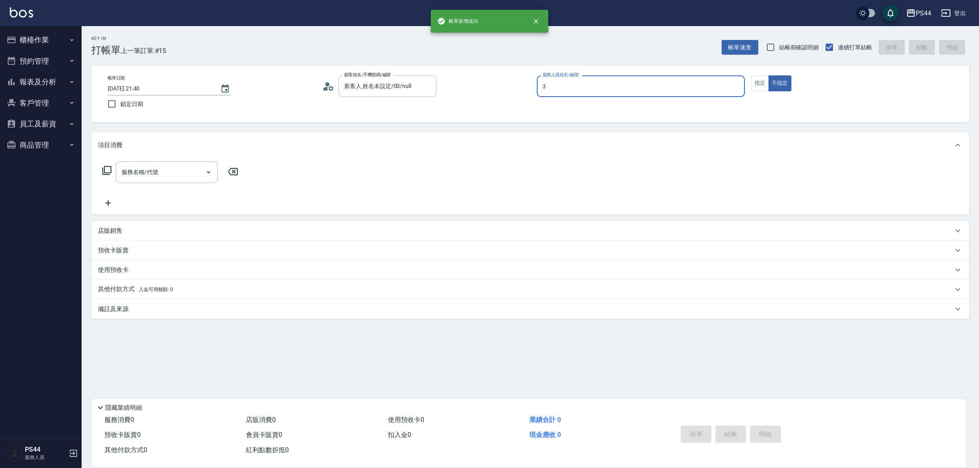
type input "[PERSON_NAME]-3"
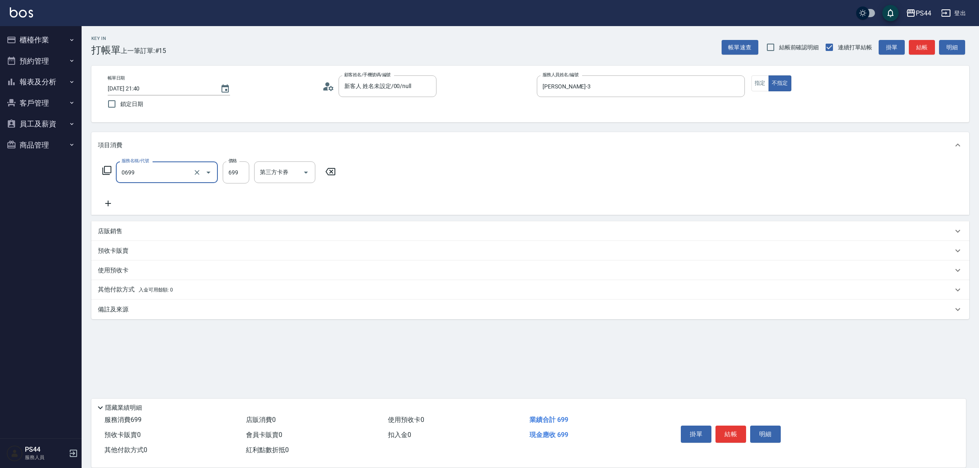
type input "精油SPA(0699)"
type input "慧星-29"
type input "儲值卡"
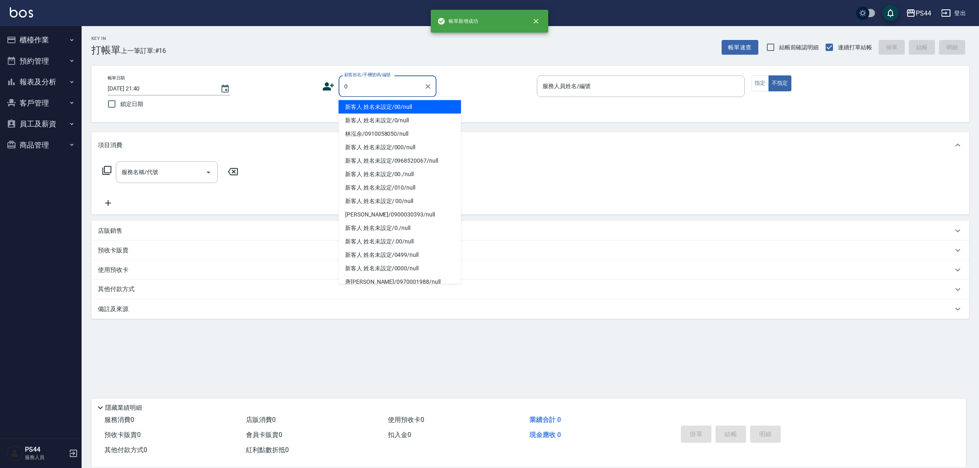
type input "新客人 姓名未設定/00/null"
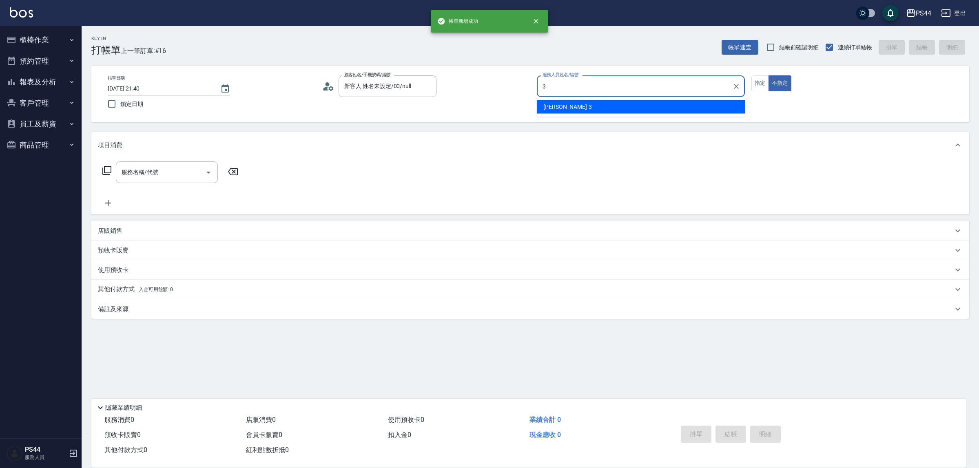
type input "[PERSON_NAME]-3"
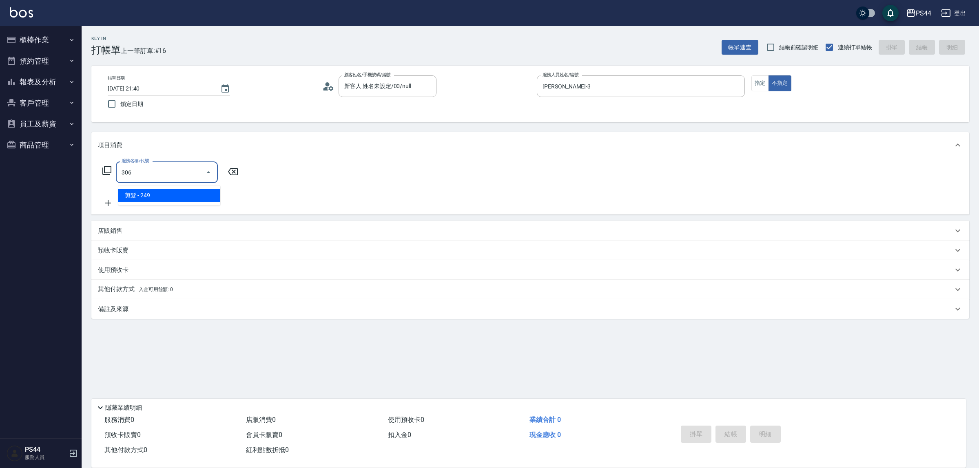
type input "剪髮(306)"
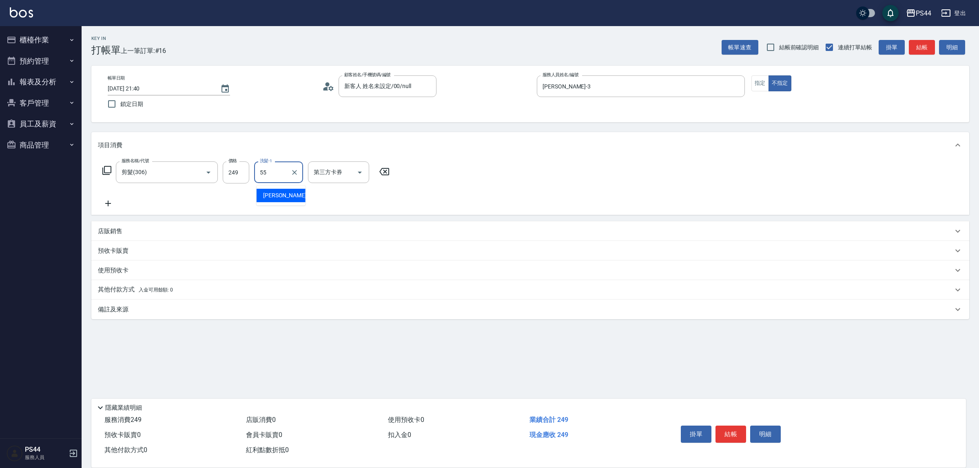
type input "[PERSON_NAME]-55"
type input "儲值卡"
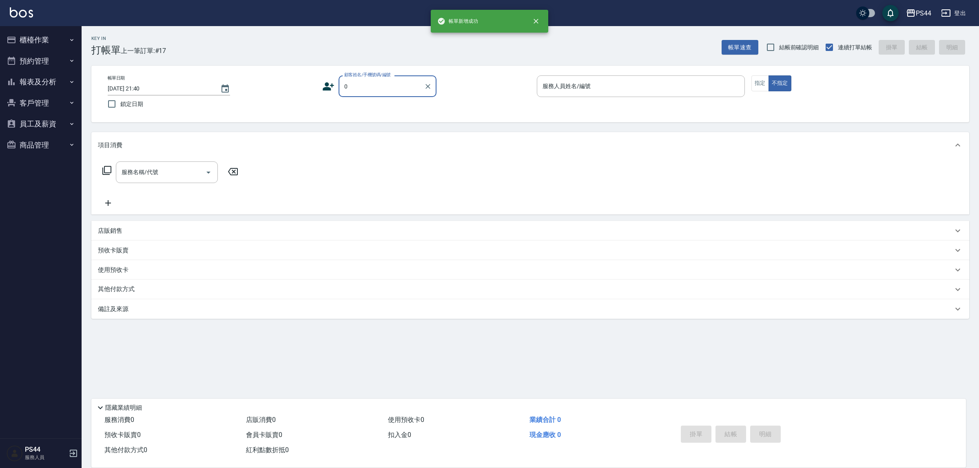
type input "新客人 姓名未設定/00/null"
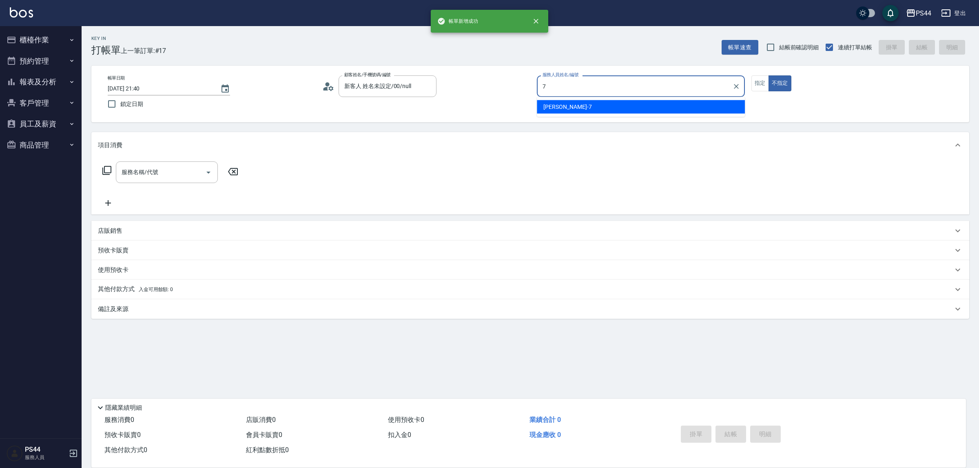
type input "[PERSON_NAME]-7"
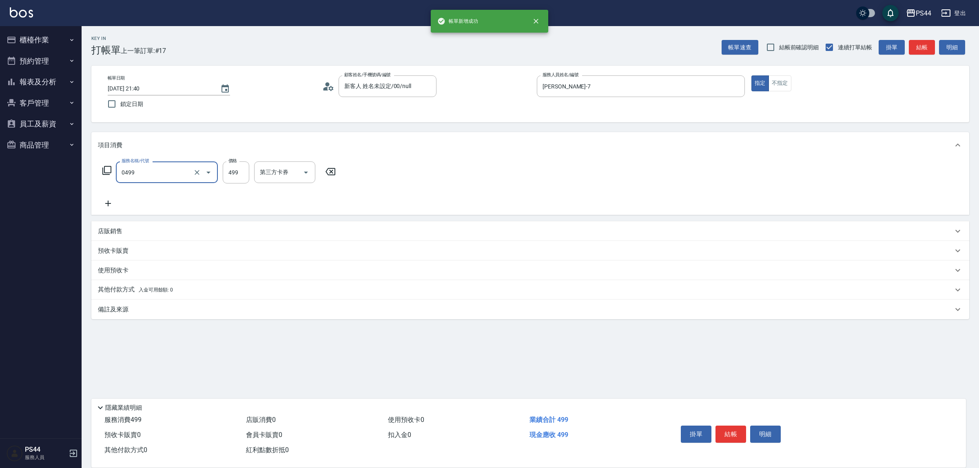
type input "[PERSON_NAME]499(0499)"
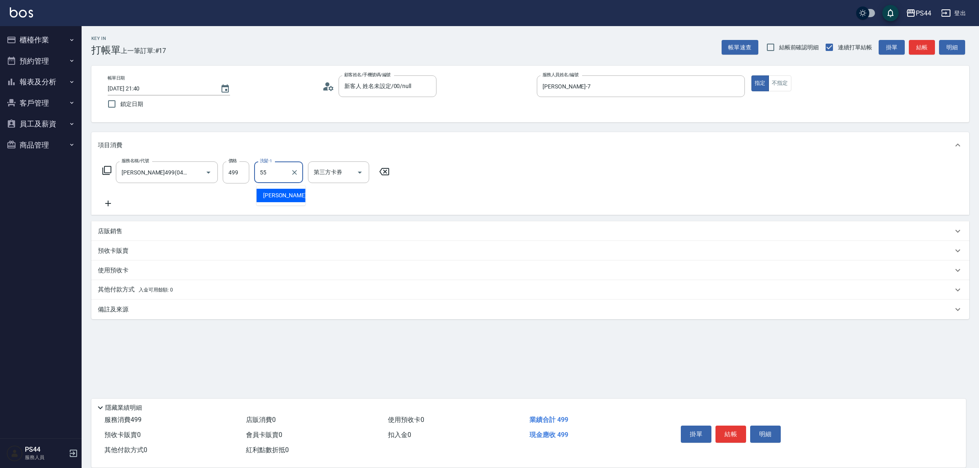
type input "[PERSON_NAME]-55"
type input "儲值卡"
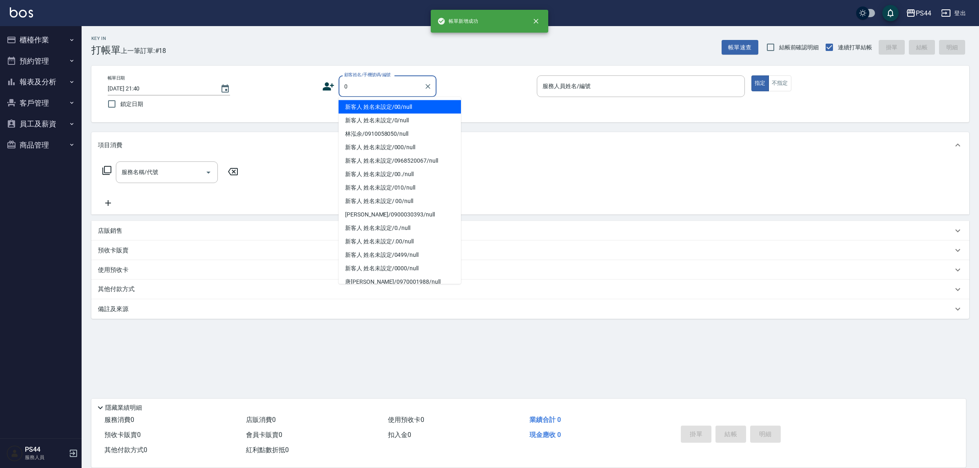
type input "新客人 姓名未設定/00/null"
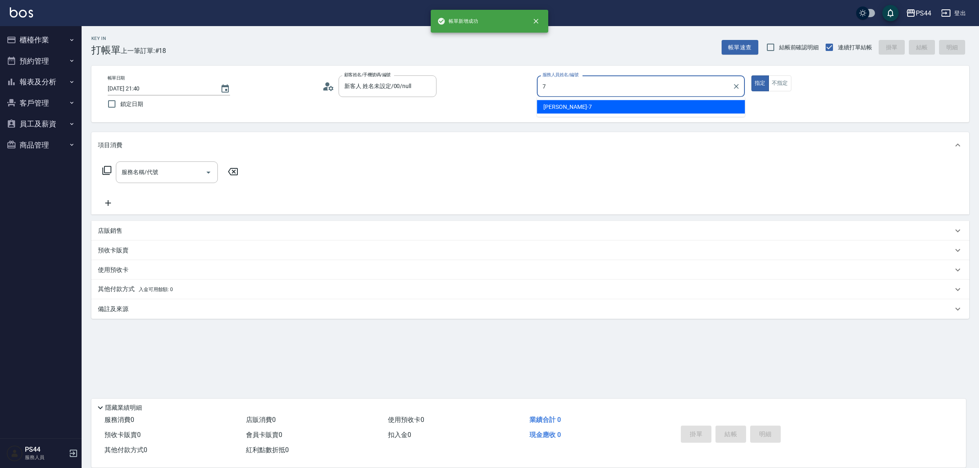
type input "[PERSON_NAME]-7"
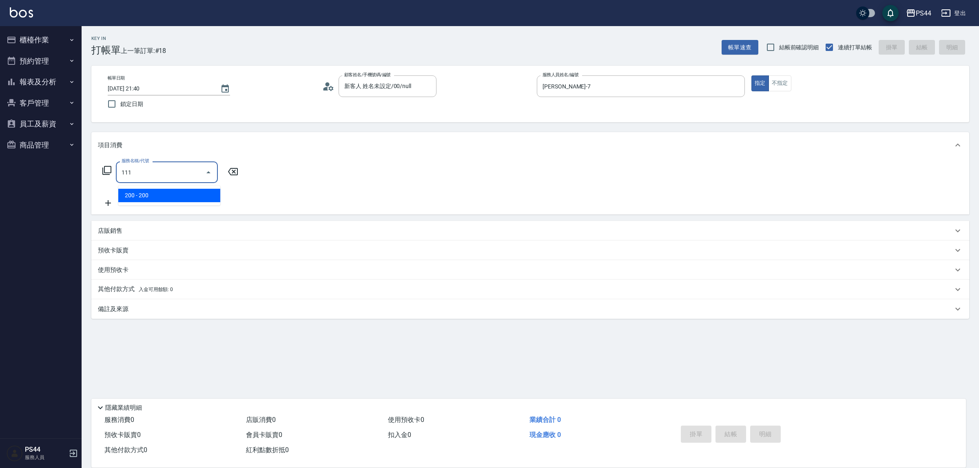
type input "200(111)"
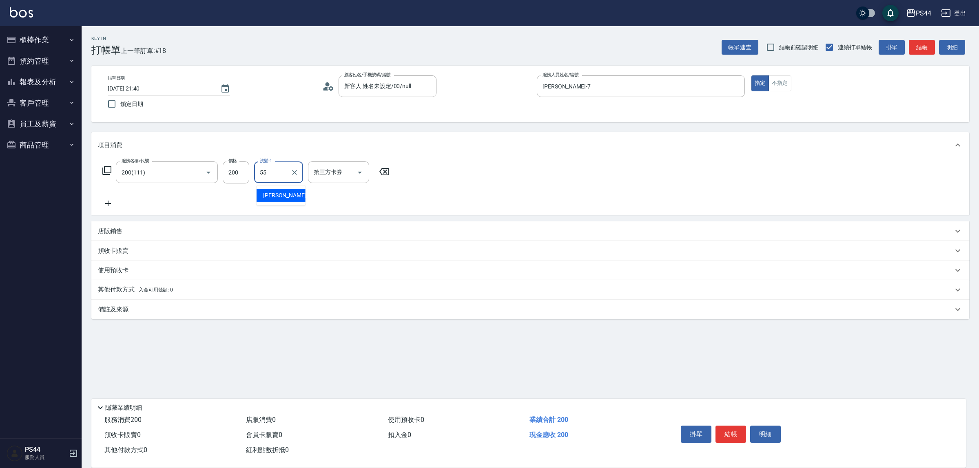
type input "[PERSON_NAME]-55"
type input "儲值卡"
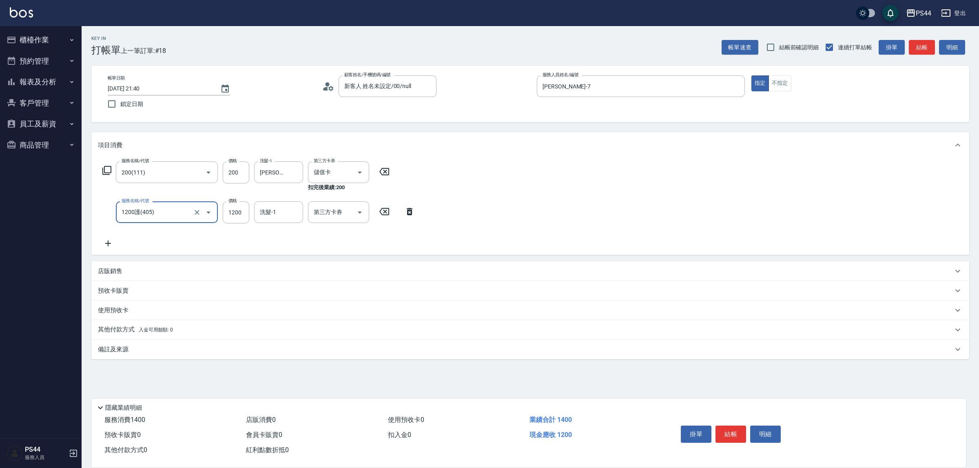
type input "1200護(405)"
type input "[PERSON_NAME]-55"
type input "儲值卡"
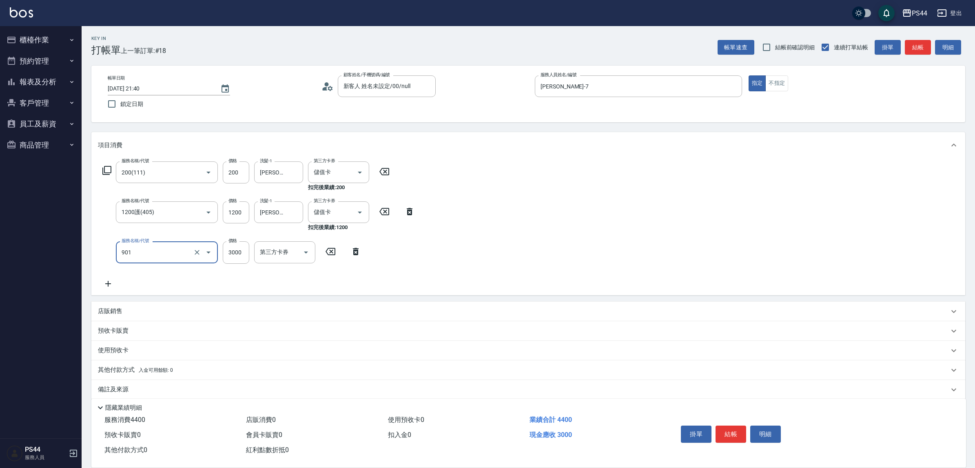
type input "儲值3000(901)"
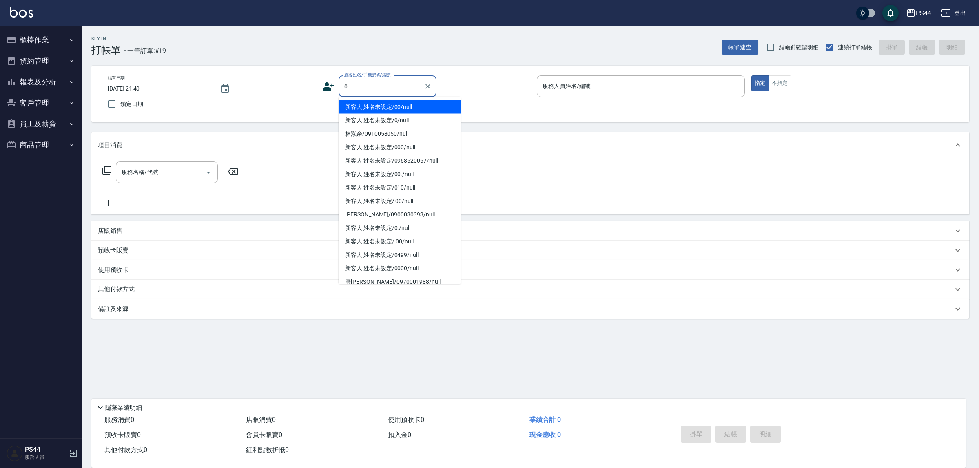
type input "新客人 姓名未設定/00/null"
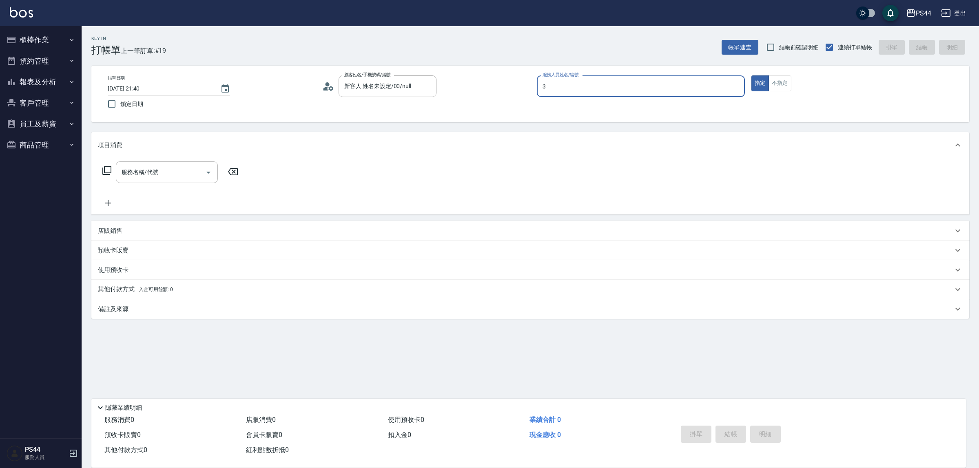
type input "[PERSON_NAME]-3"
drag, startPoint x: 786, startPoint y: 76, endPoint x: 762, endPoint y: 91, distance: 28.4
click at [779, 76] on button "不指定" at bounding box center [780, 83] width 23 height 16
drag, startPoint x: 144, startPoint y: 186, endPoint x: 144, endPoint y: 181, distance: 5.3
click at [144, 185] on div "服務名稱/代號 服務名稱/代號" at bounding box center [170, 185] width 145 height 47
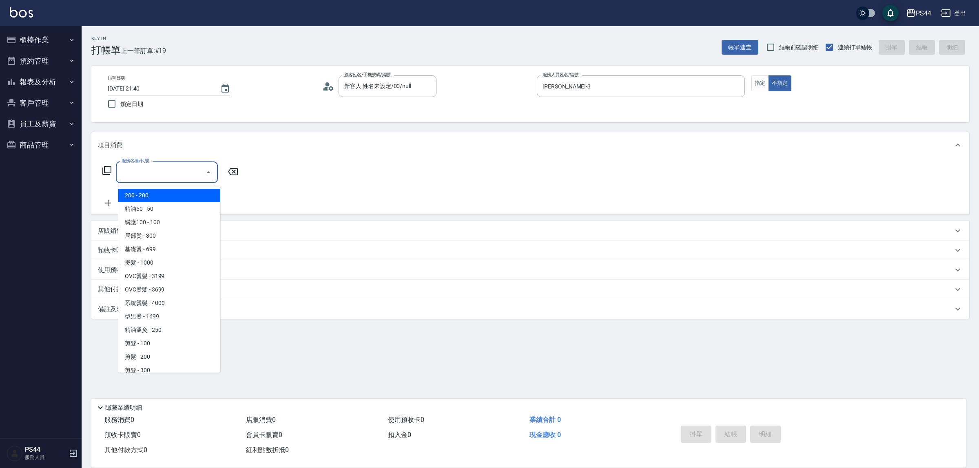
click at [144, 180] on input "服務名稱/代號" at bounding box center [161, 172] width 82 height 14
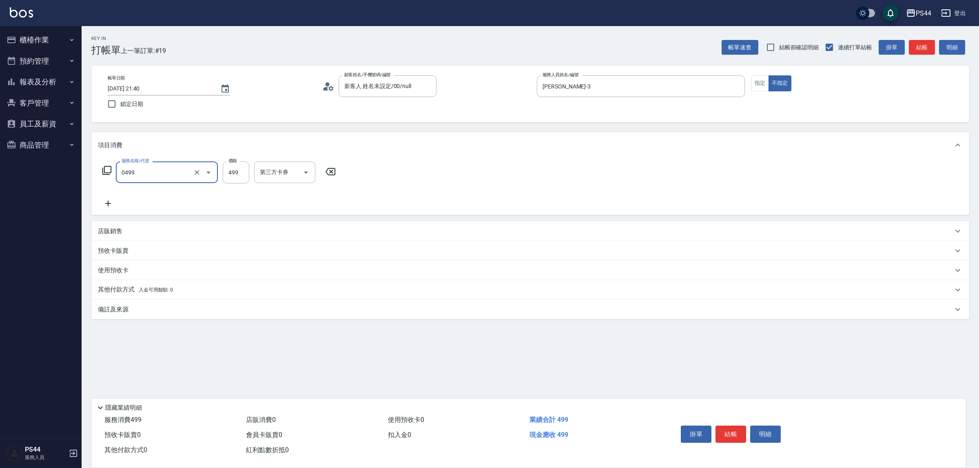
type input "[PERSON_NAME]499(0499)"
type input "王姵眙-37"
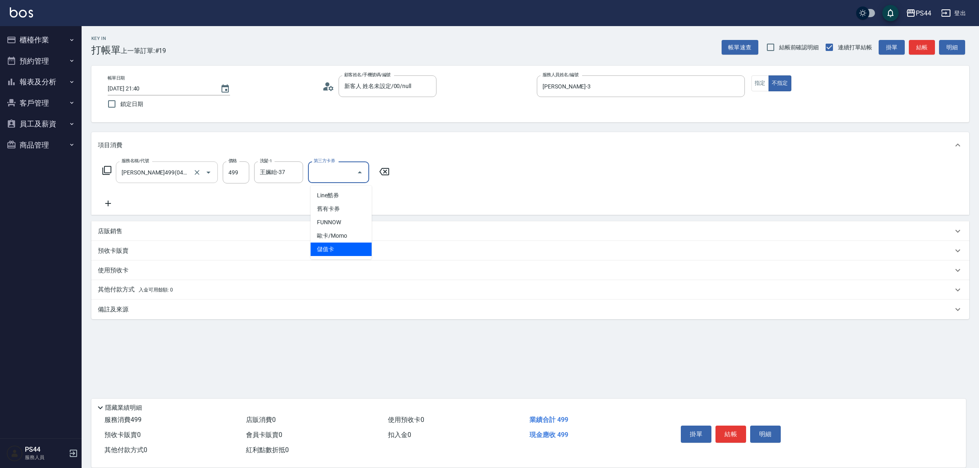
type input "儲值卡"
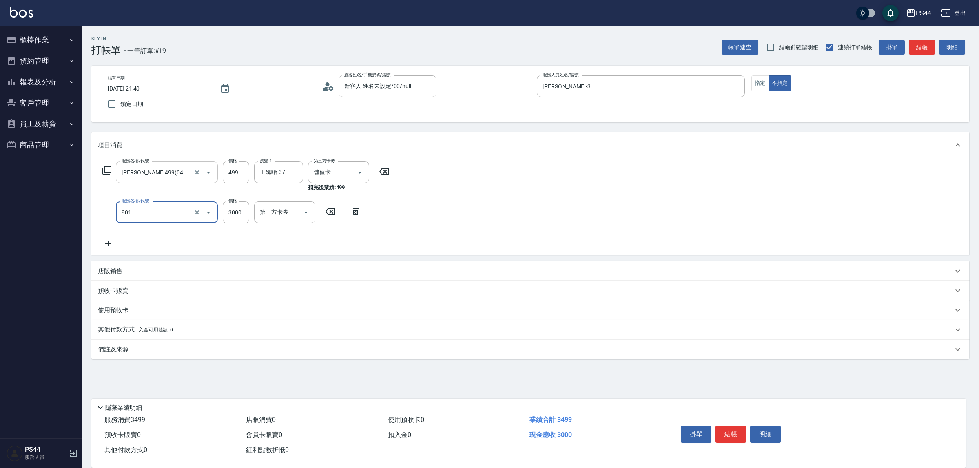
type input "儲值3000(901)"
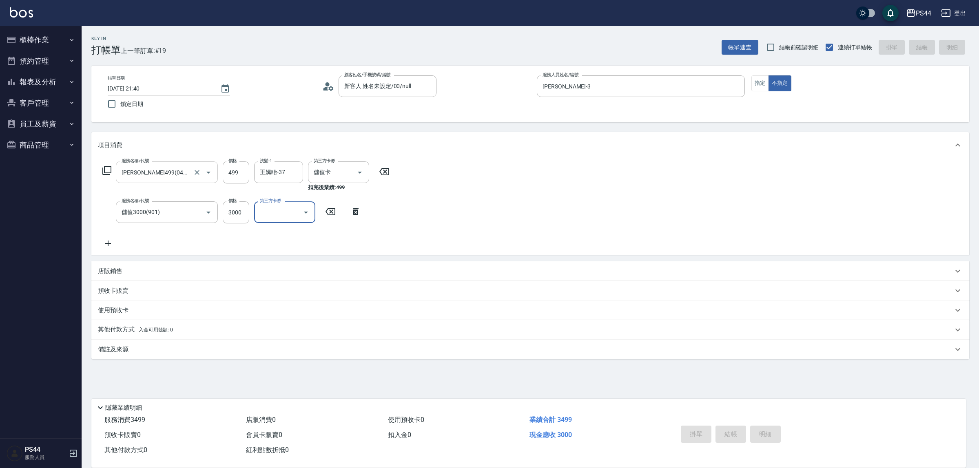
type input "[DATE] 21:41"
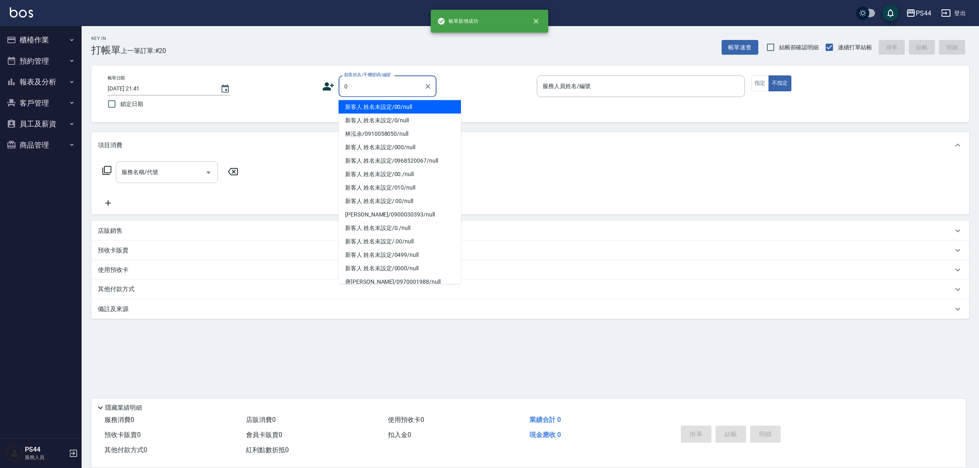
type input "新客人 姓名未設定/00/null"
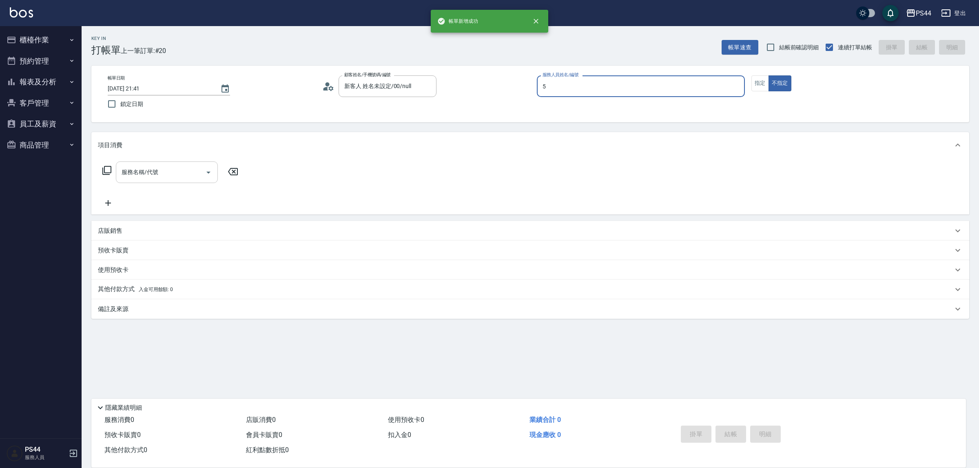
type input "[PERSON_NAME]-5"
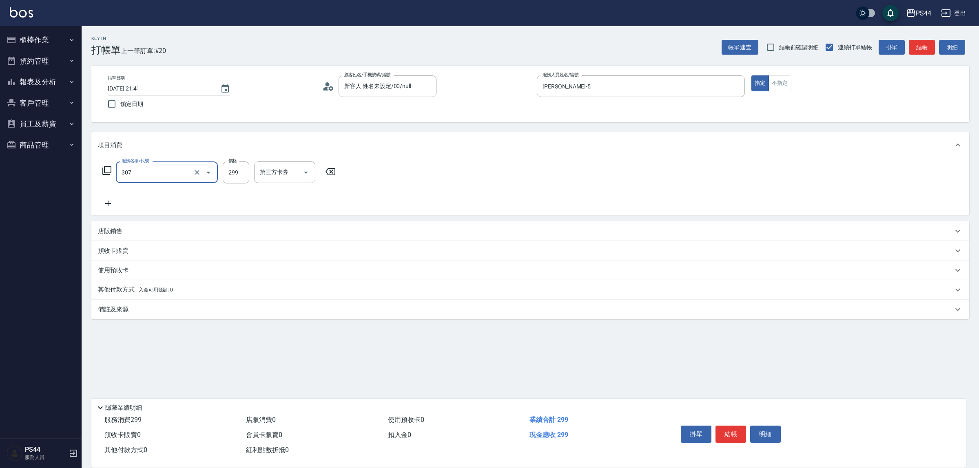
type input "剪髮(307)"
type input "王姵眙-37"
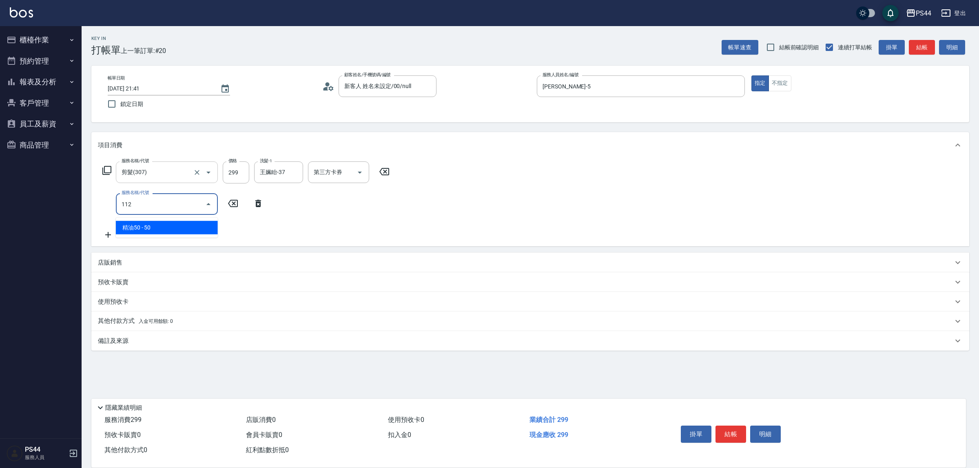
type input "精油50(112)"
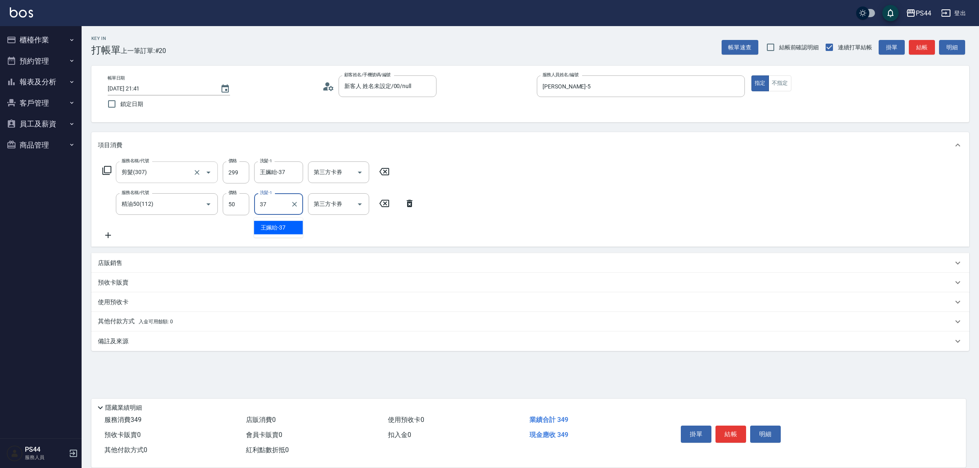
type input "王姵眙-37"
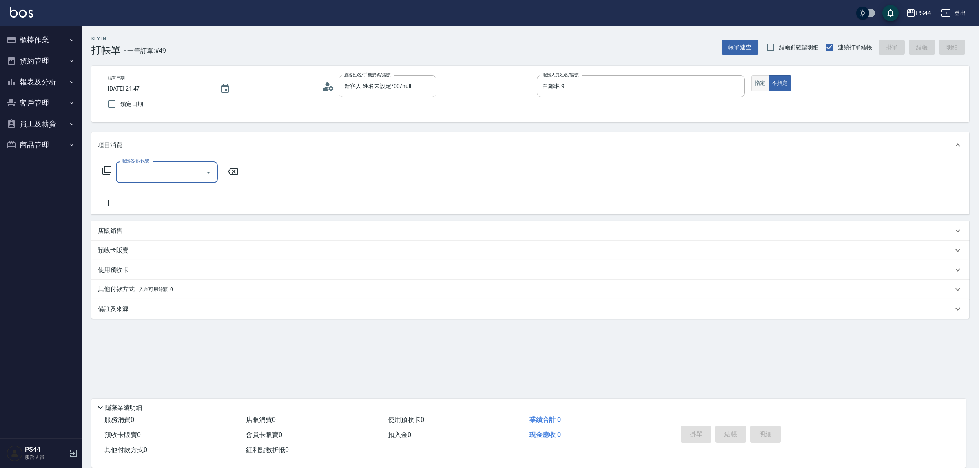
click at [769, 80] on button "指定" at bounding box center [761, 83] width 18 height 16
click at [172, 180] on input "服務名稱/代號" at bounding box center [161, 172] width 82 height 14
click at [46, 38] on button "櫃檯作業" at bounding box center [40, 39] width 75 height 21
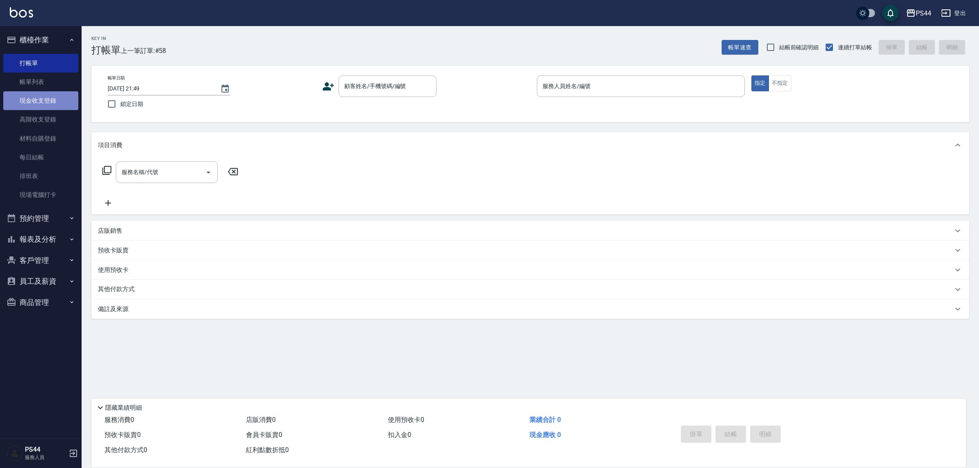
click at [40, 100] on link "現金收支登錄" at bounding box center [40, 100] width 75 height 19
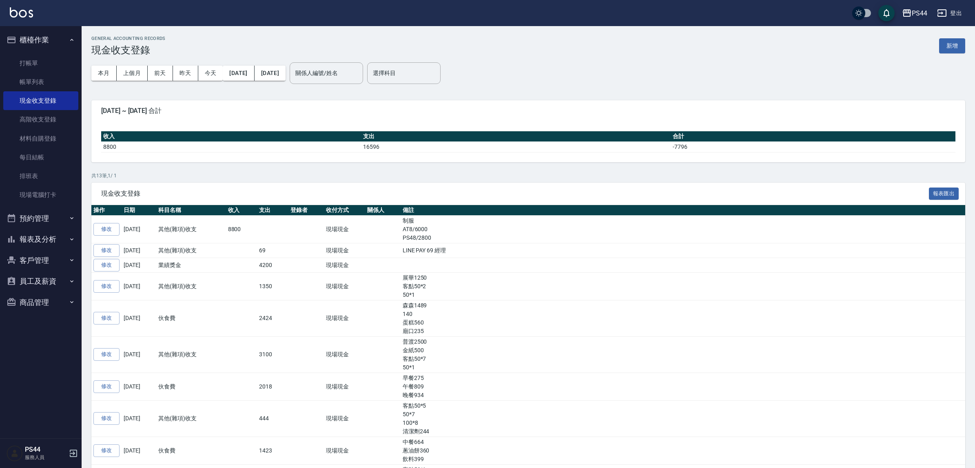
drag, startPoint x: 955, startPoint y: 51, endPoint x: 952, endPoint y: 49, distance: 4.2
click at [779, 51] on button "新增" at bounding box center [952, 45] width 26 height 15
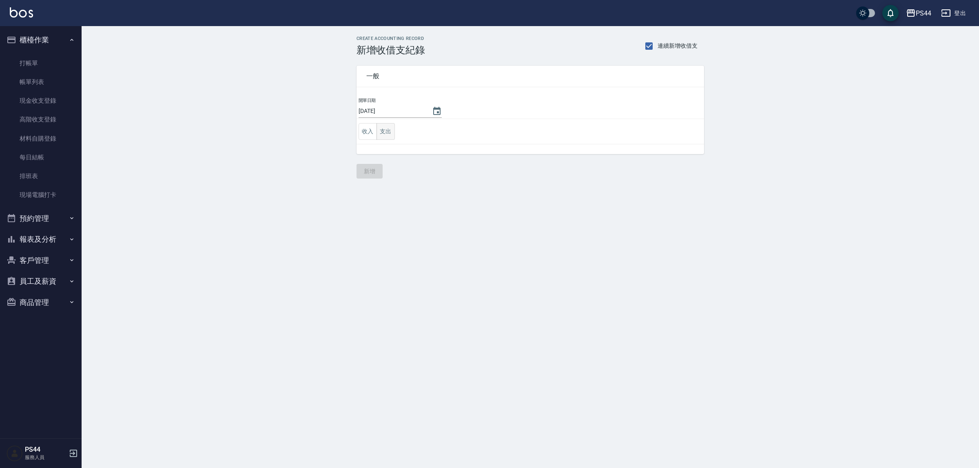
click at [387, 135] on button "支出" at bounding box center [386, 131] width 18 height 17
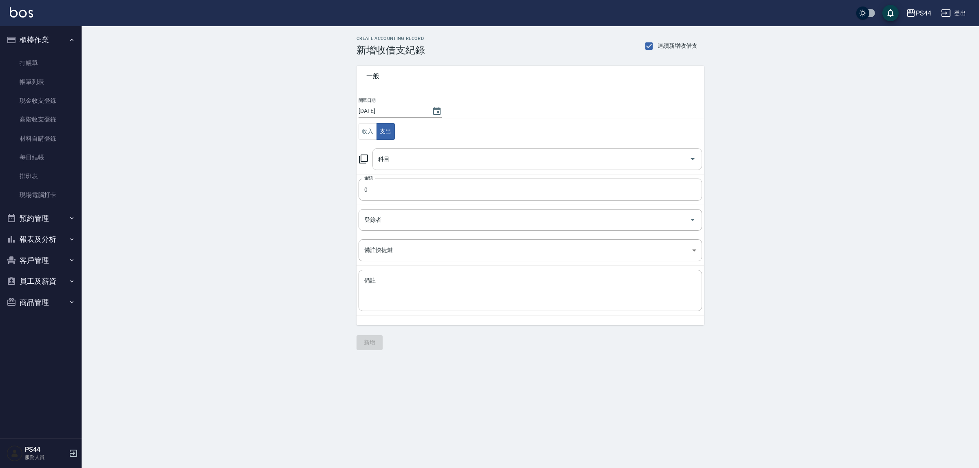
click at [409, 164] on input "科目" at bounding box center [531, 159] width 310 height 14
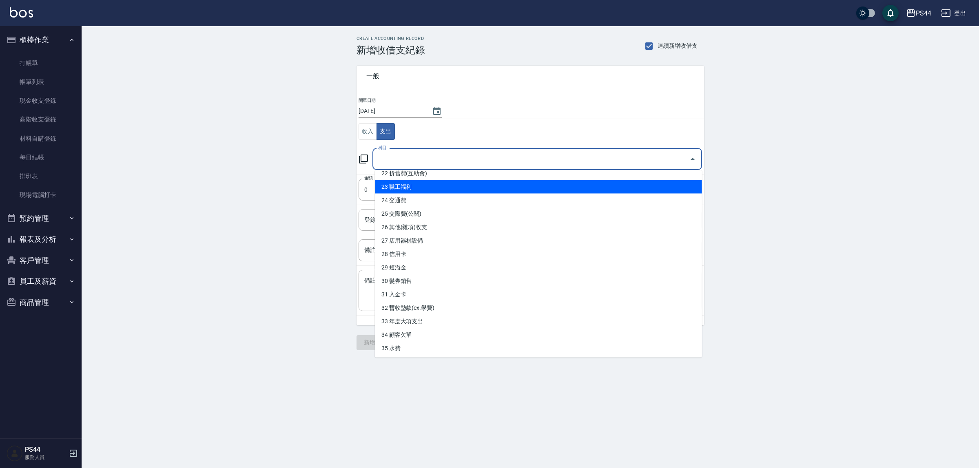
scroll to position [331, 0]
click at [413, 192] on li "25 交際費(公關)" at bounding box center [538, 186] width 327 height 13
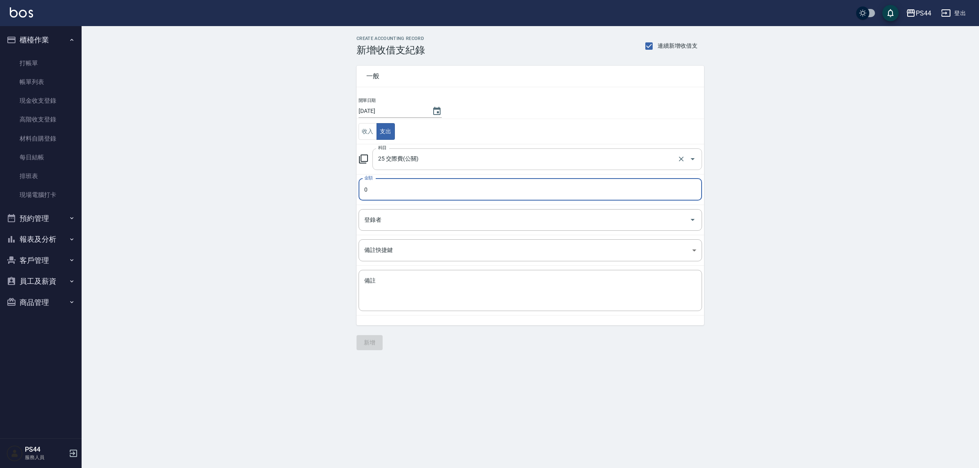
click at [454, 161] on input "25 交際費(公關)" at bounding box center [526, 159] width 300 height 14
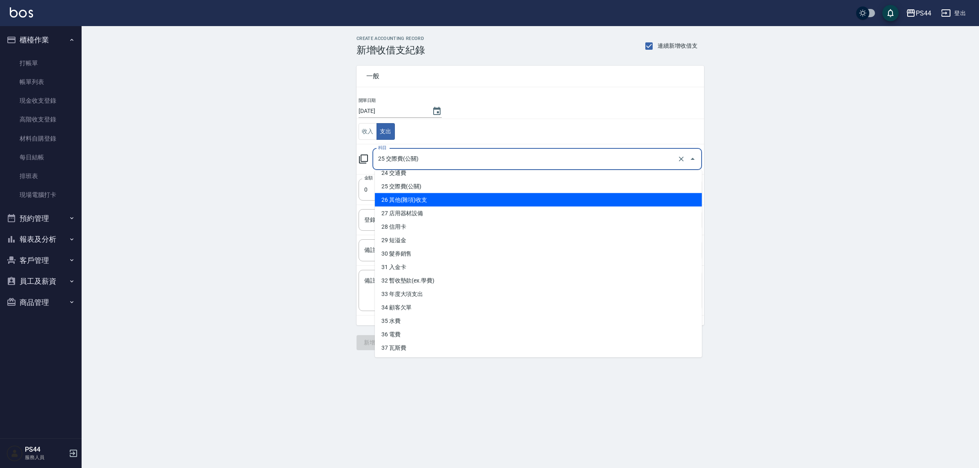
click at [429, 200] on li "26 其他(雜項)收支" at bounding box center [538, 199] width 327 height 13
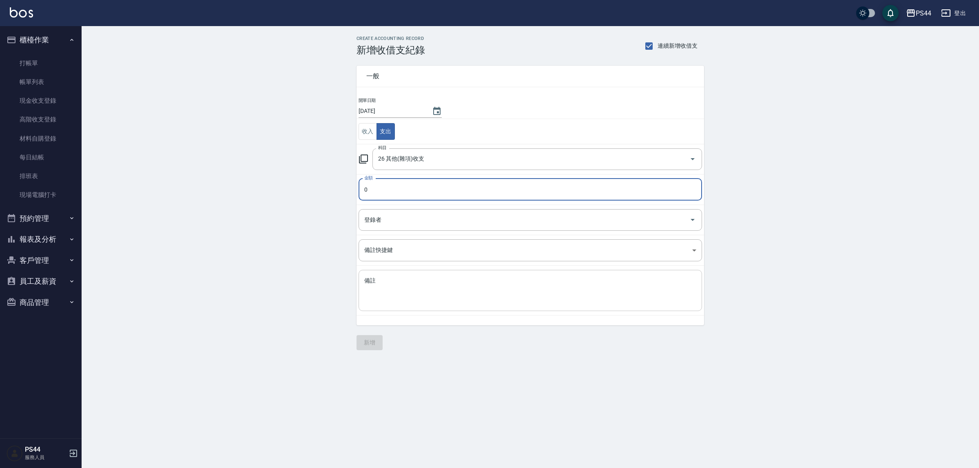
click at [441, 301] on textarea "備註" at bounding box center [530, 291] width 332 height 28
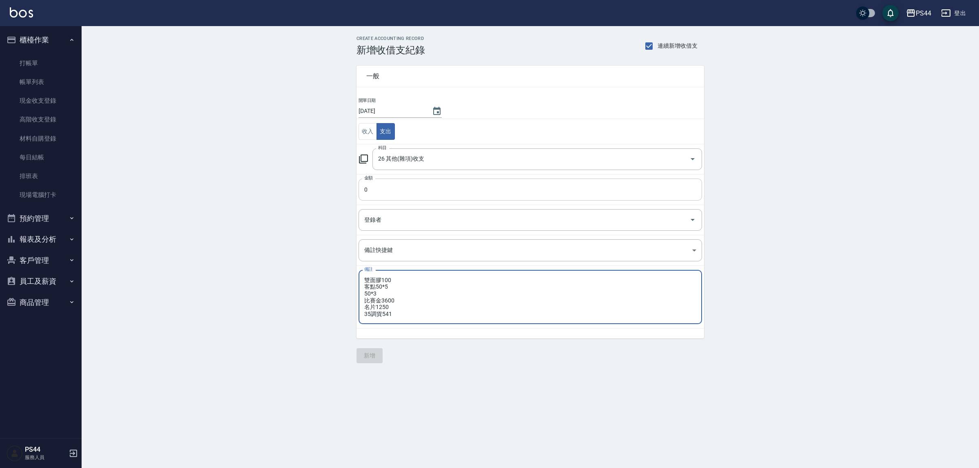
click at [408, 185] on input "0" at bounding box center [531, 190] width 344 height 22
click at [368, 362] on button "新增" at bounding box center [370, 355] width 26 height 15
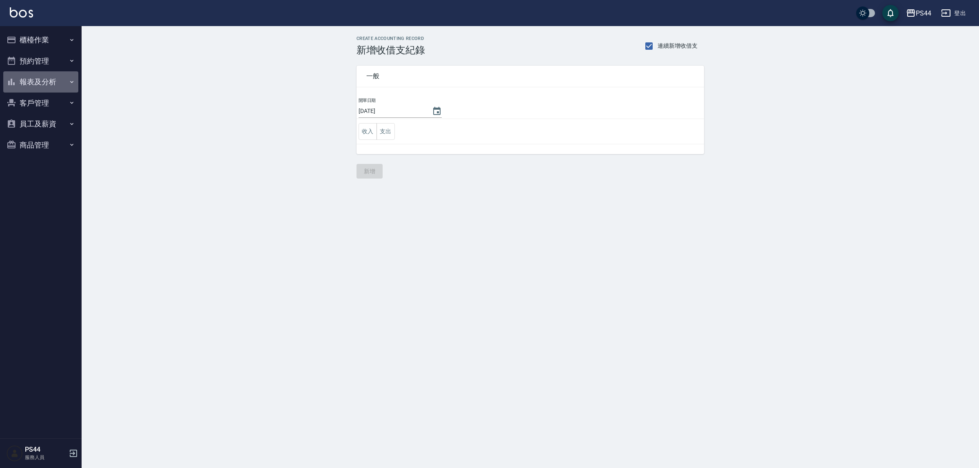
click at [37, 76] on button "報表及分析" at bounding box center [40, 81] width 75 height 21
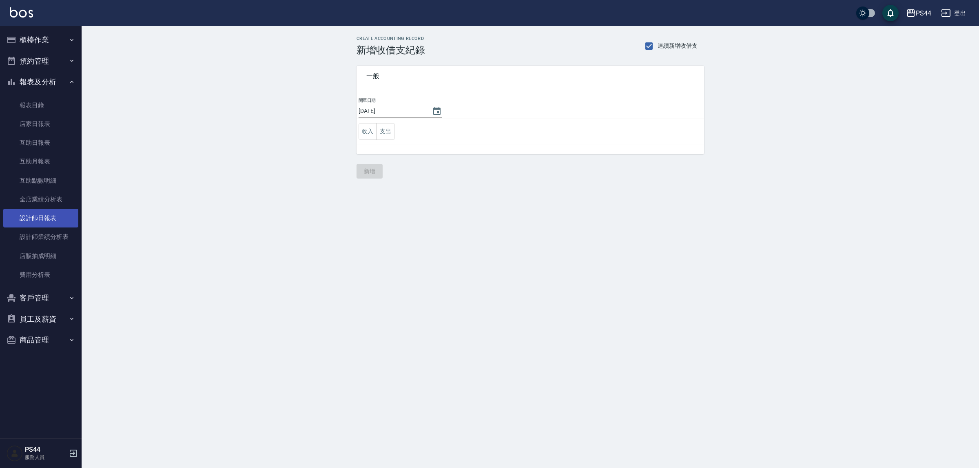
click at [57, 213] on link "設計師日報表" at bounding box center [40, 218] width 75 height 19
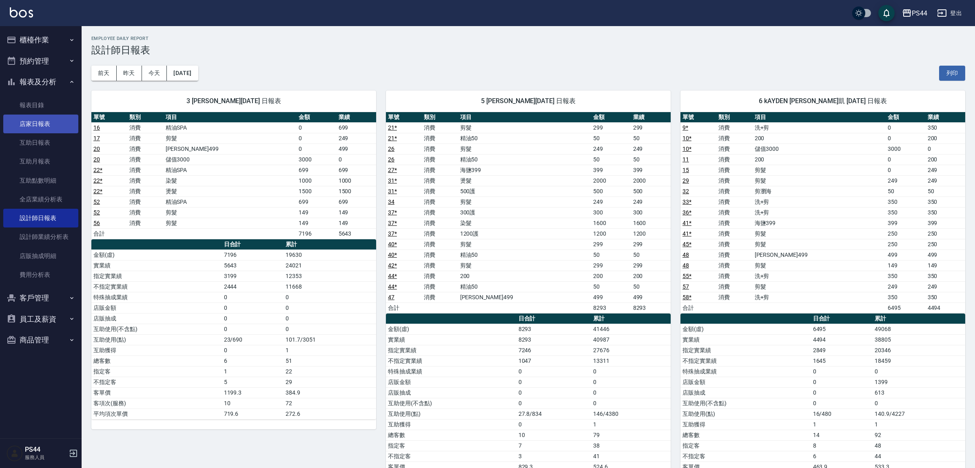
click at [39, 126] on link "店家日報表" at bounding box center [40, 124] width 75 height 19
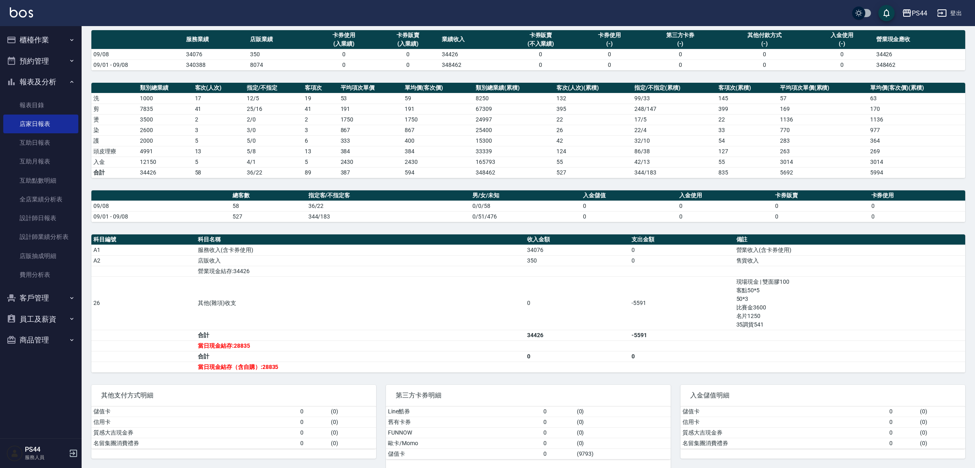
scroll to position [73, 0]
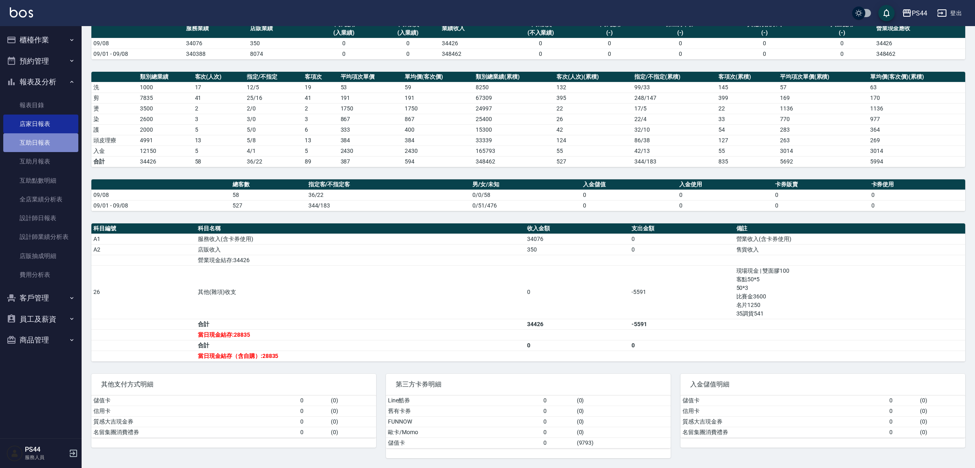
click at [41, 147] on link "互助日報表" at bounding box center [40, 142] width 75 height 19
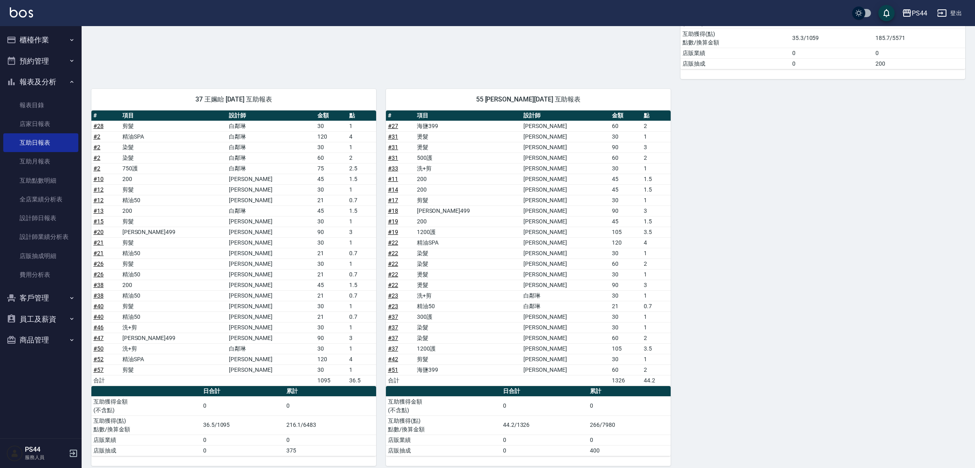
scroll to position [421, 0]
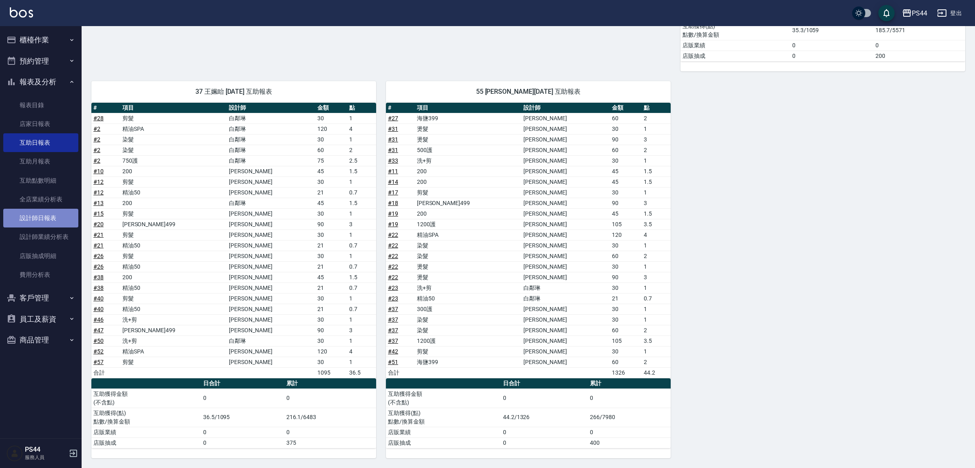
click at [47, 220] on link "設計師日報表" at bounding box center [40, 218] width 75 height 19
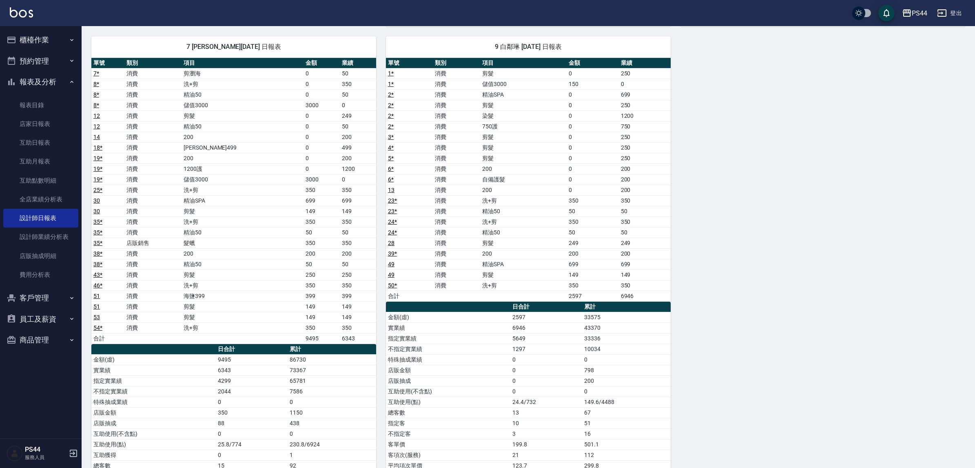
scroll to position [479, 0]
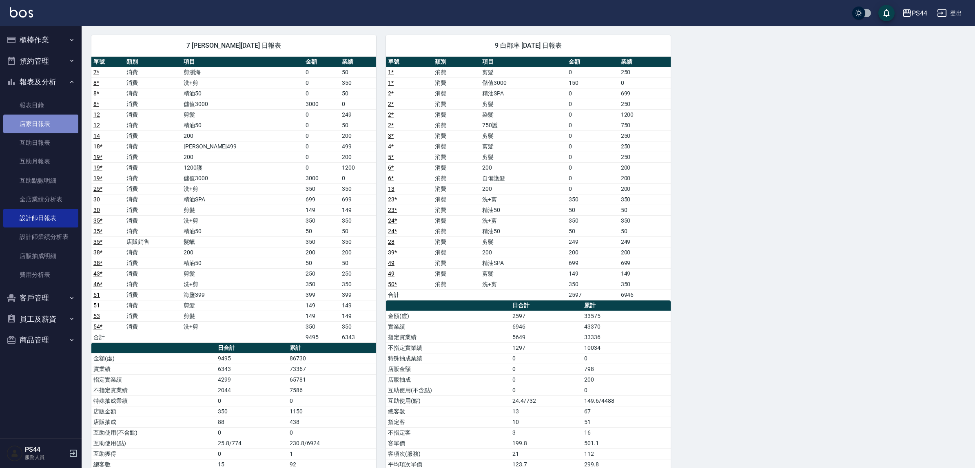
click at [33, 124] on link "店家日報表" at bounding box center [40, 124] width 75 height 19
